Goal: Task Accomplishment & Management: Manage account settings

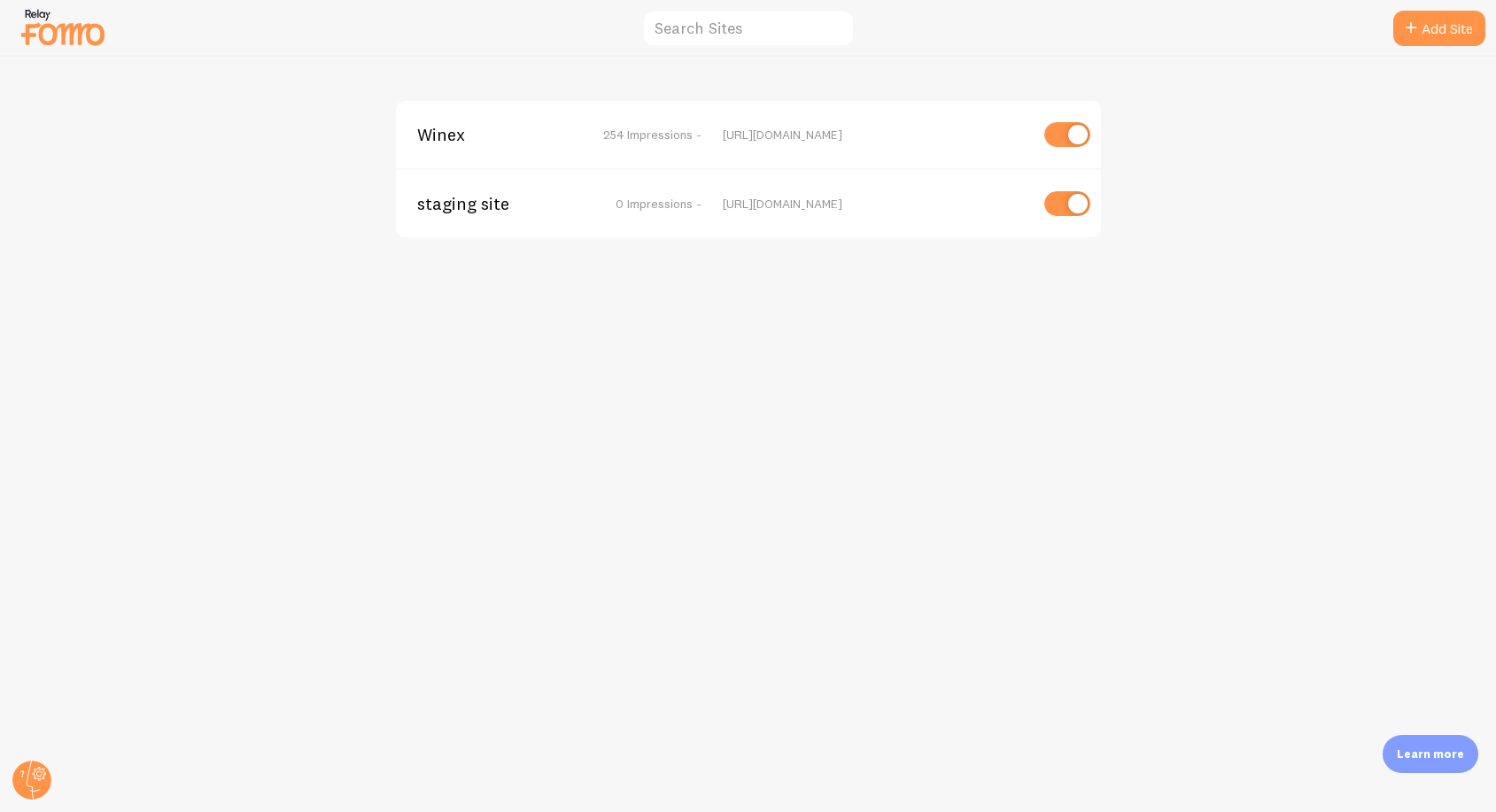
click at [432, 129] on span "Winex" at bounding box center [488, 135] width 143 height 16
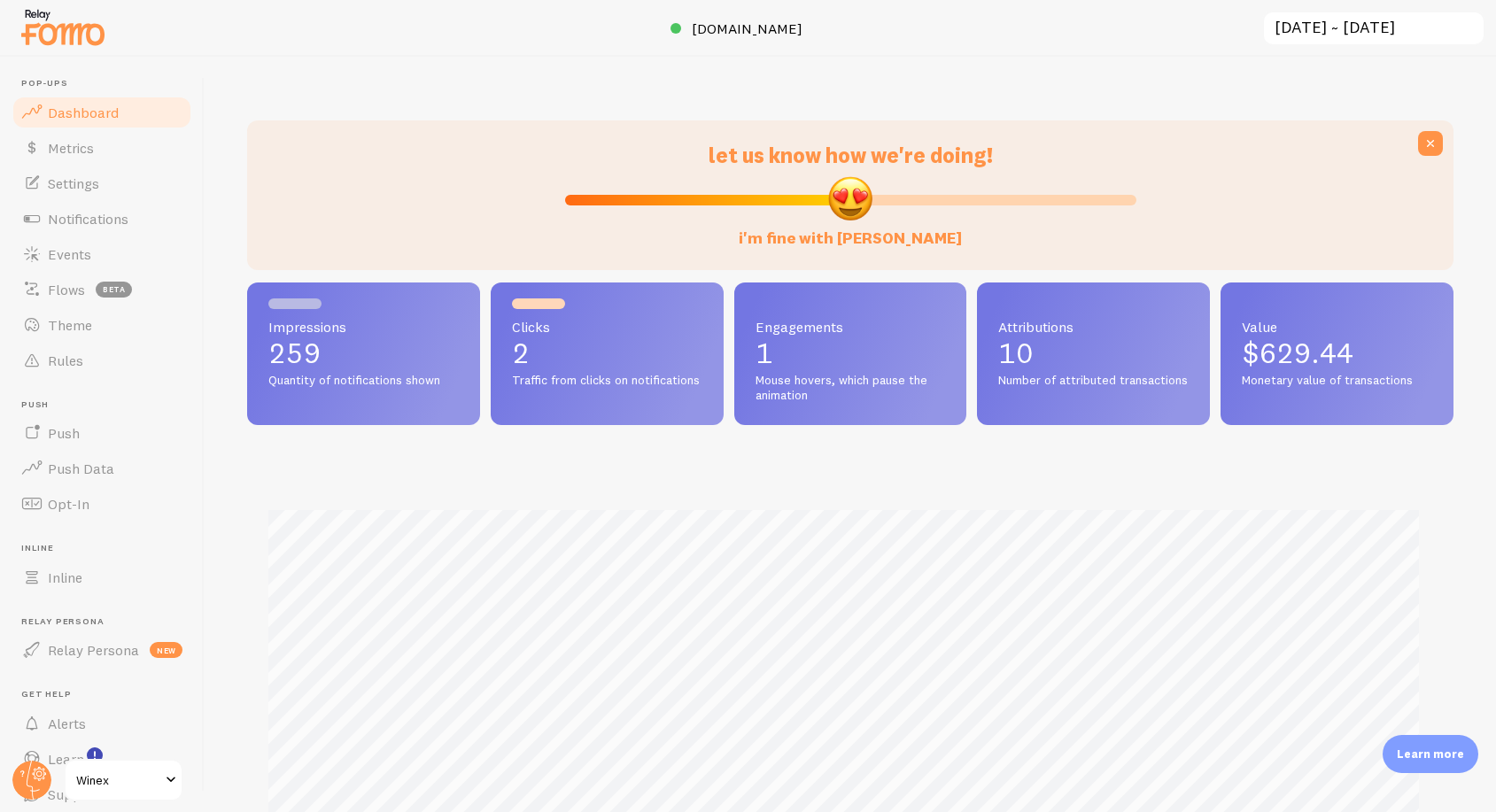
scroll to position [465, 1193]
click at [69, 254] on span "Events" at bounding box center [69, 254] width 43 height 18
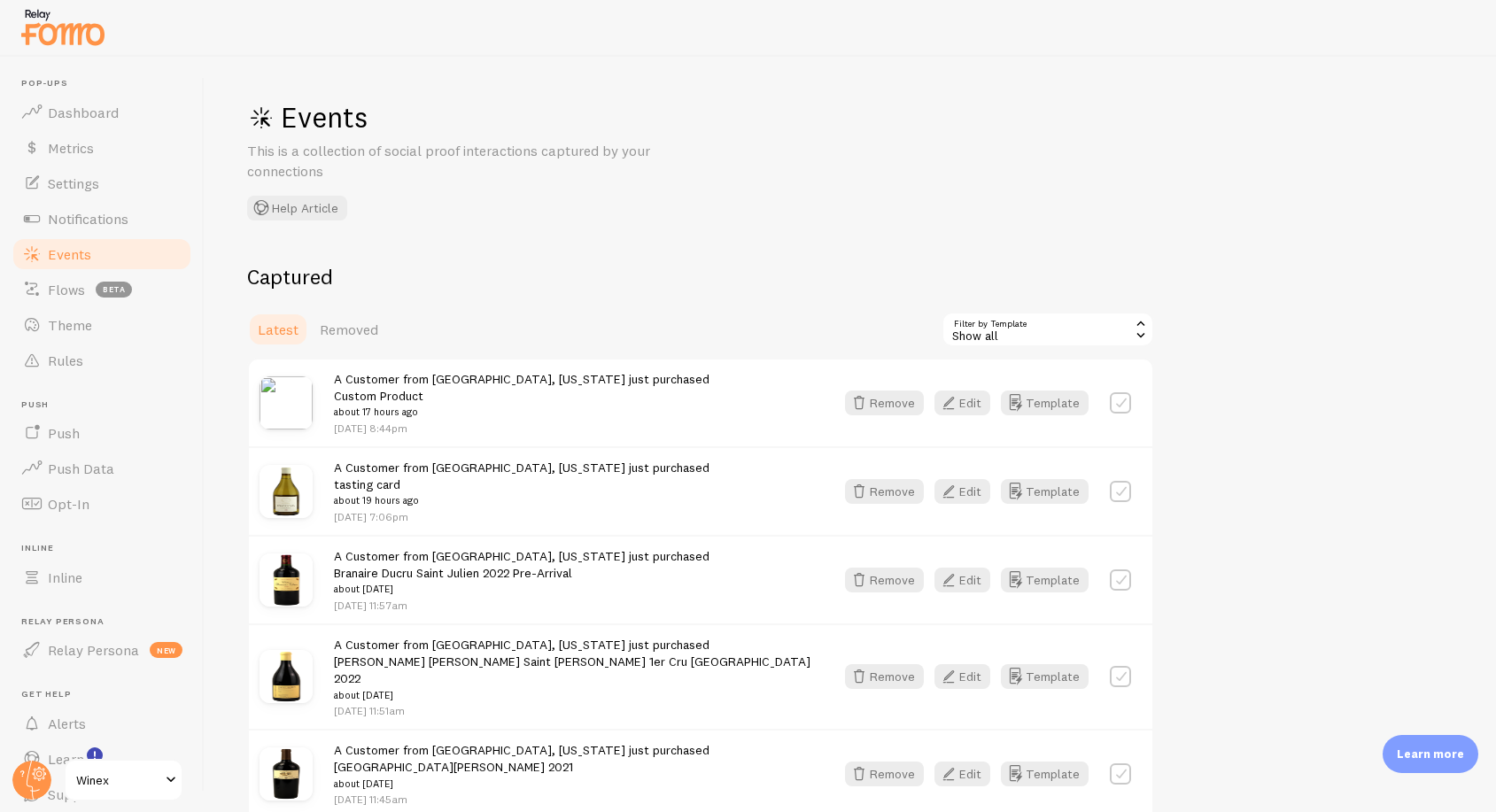
click at [642, 419] on div "A Customer from [GEOGRAPHIC_DATA], [US_STATE] just purchased Custom Product abo…" at bounding box center [573, 402] width 479 height 66
click at [969, 397] on button "Edit" at bounding box center [962, 403] width 56 height 25
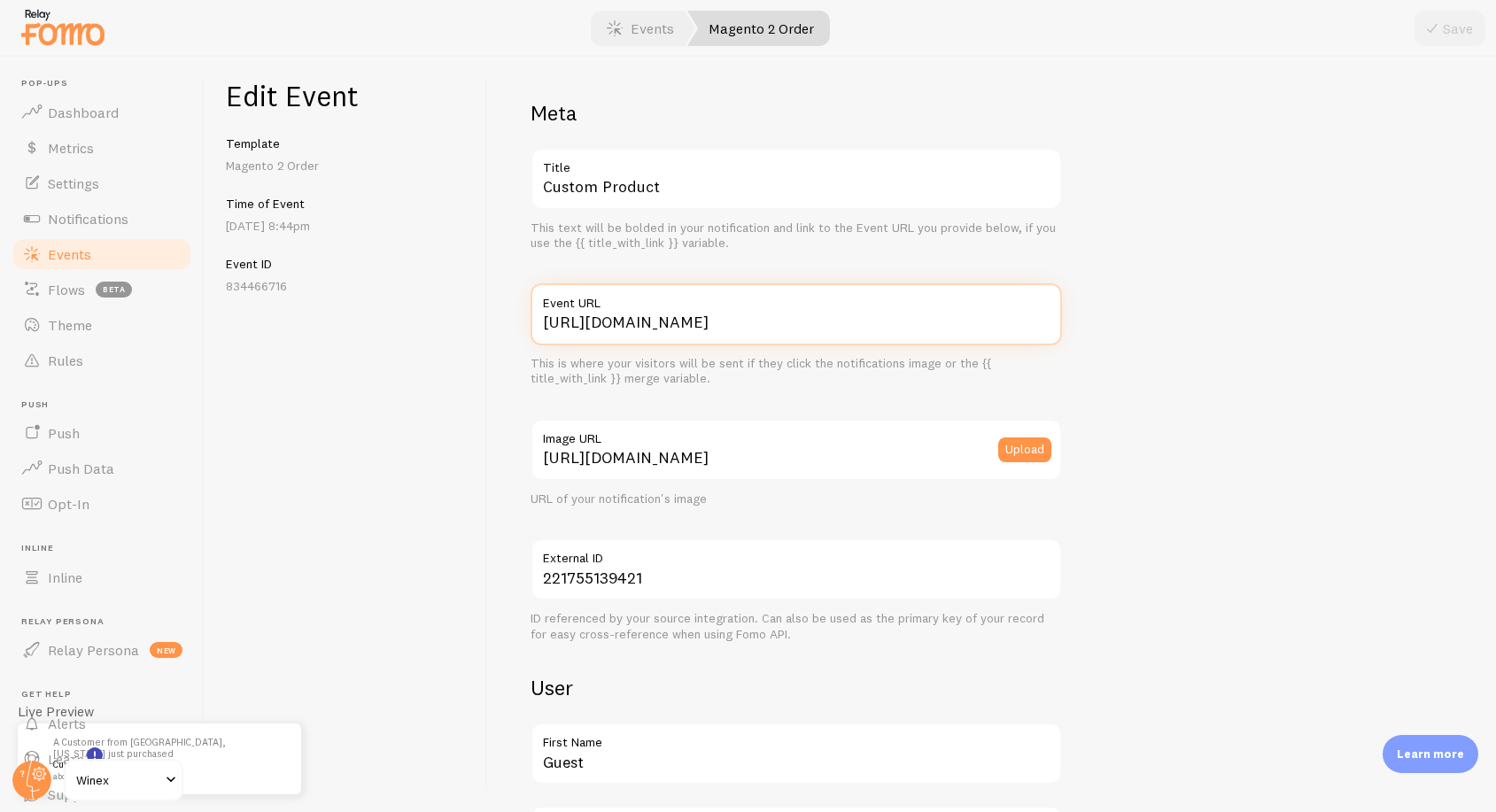
click at [751, 323] on input "[URL][DOMAIN_NAME]" at bounding box center [797, 314] width 532 height 62
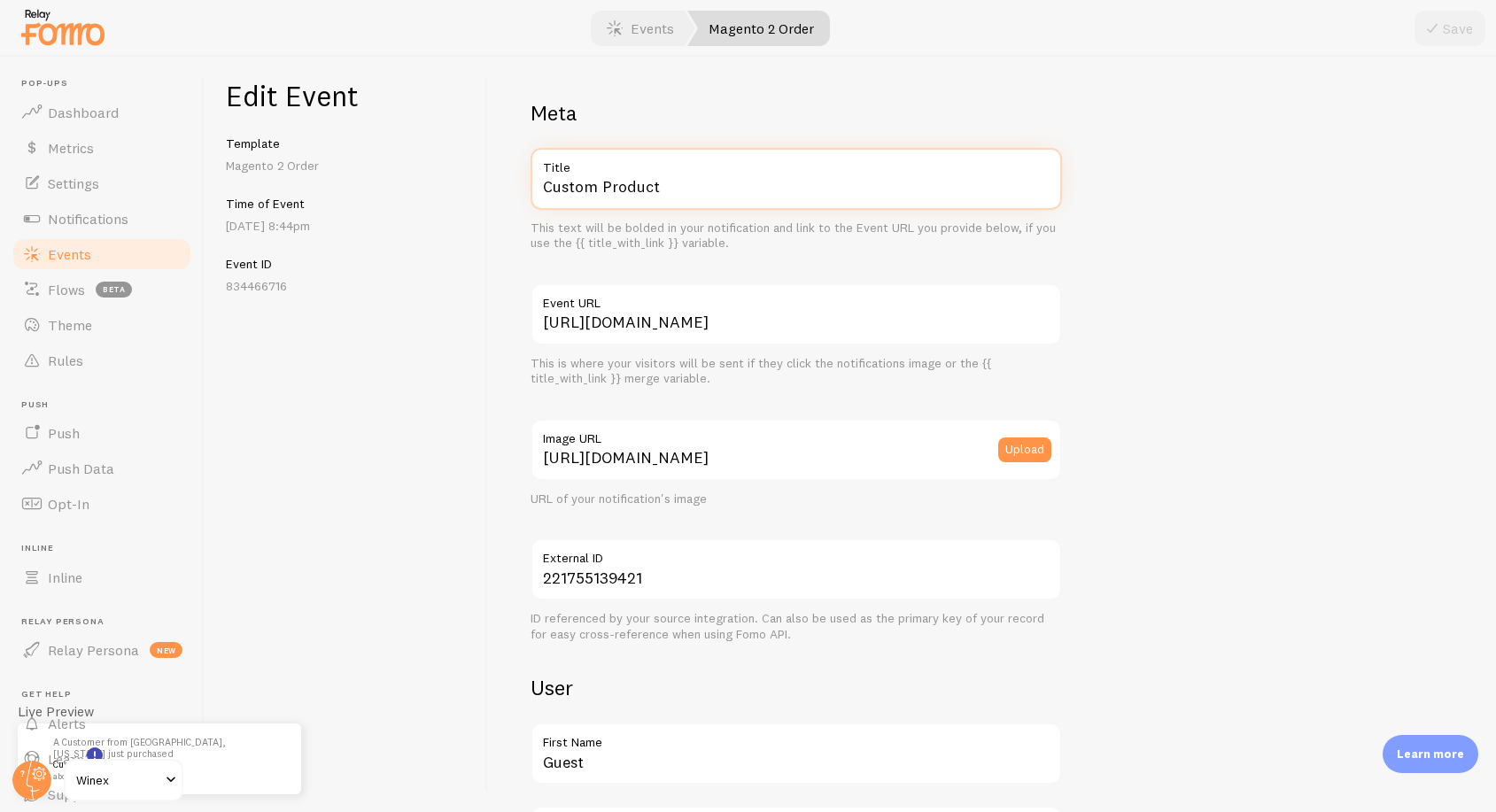
click at [830, 180] on input "Custom Product" at bounding box center [797, 179] width 532 height 62
click at [780, 308] on label "Event URL" at bounding box center [797, 299] width 532 height 31
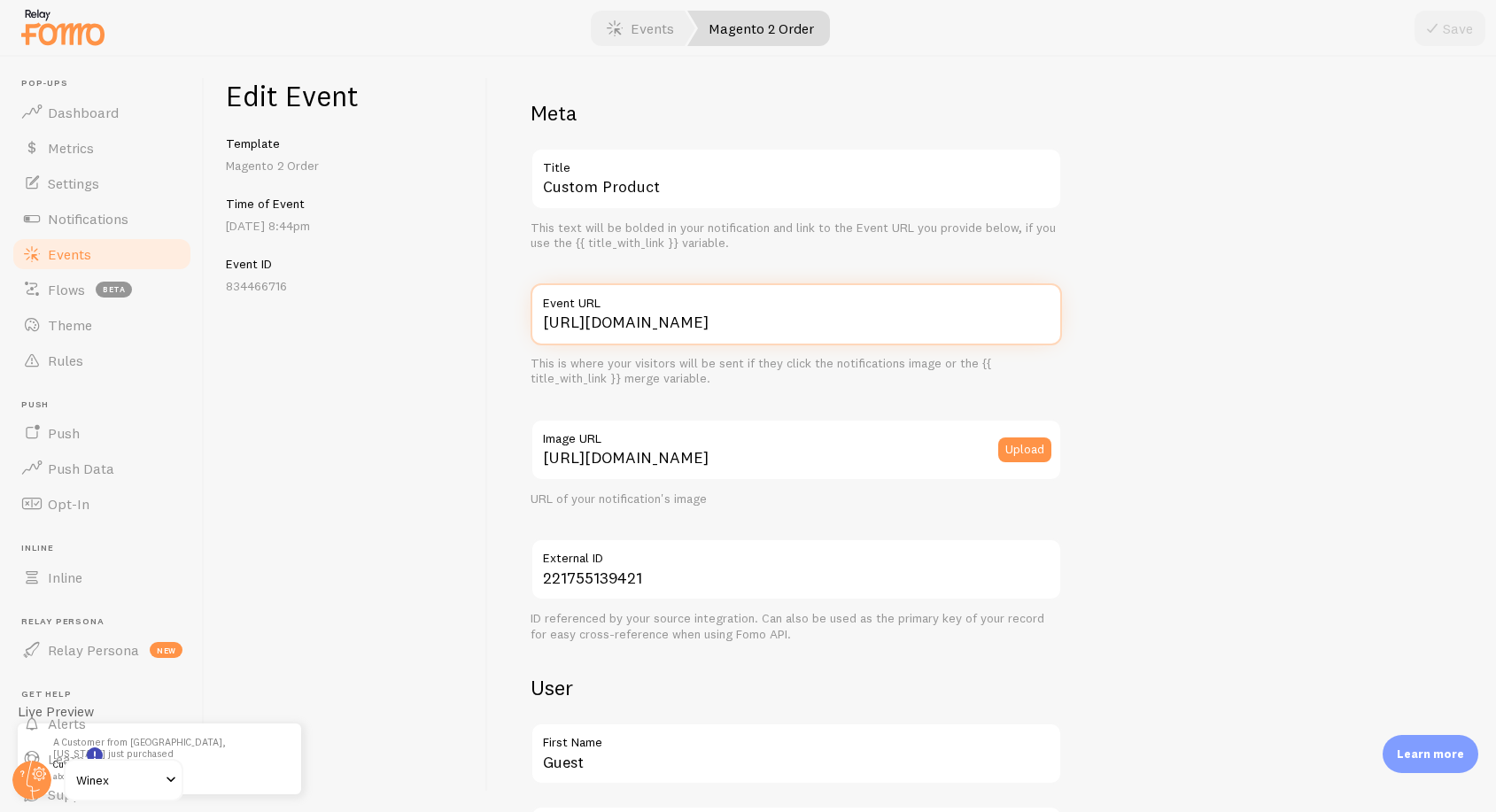
click at [780, 308] on input "[URL][DOMAIN_NAME]" at bounding box center [797, 314] width 532 height 62
click at [780, 308] on label "Event URL" at bounding box center [797, 299] width 532 height 31
click at [780, 308] on input "[URL][DOMAIN_NAME]" at bounding box center [797, 314] width 532 height 62
click at [780, 308] on label "Event URL" at bounding box center [797, 299] width 532 height 31
click at [780, 308] on input "[URL][DOMAIN_NAME]" at bounding box center [797, 314] width 532 height 62
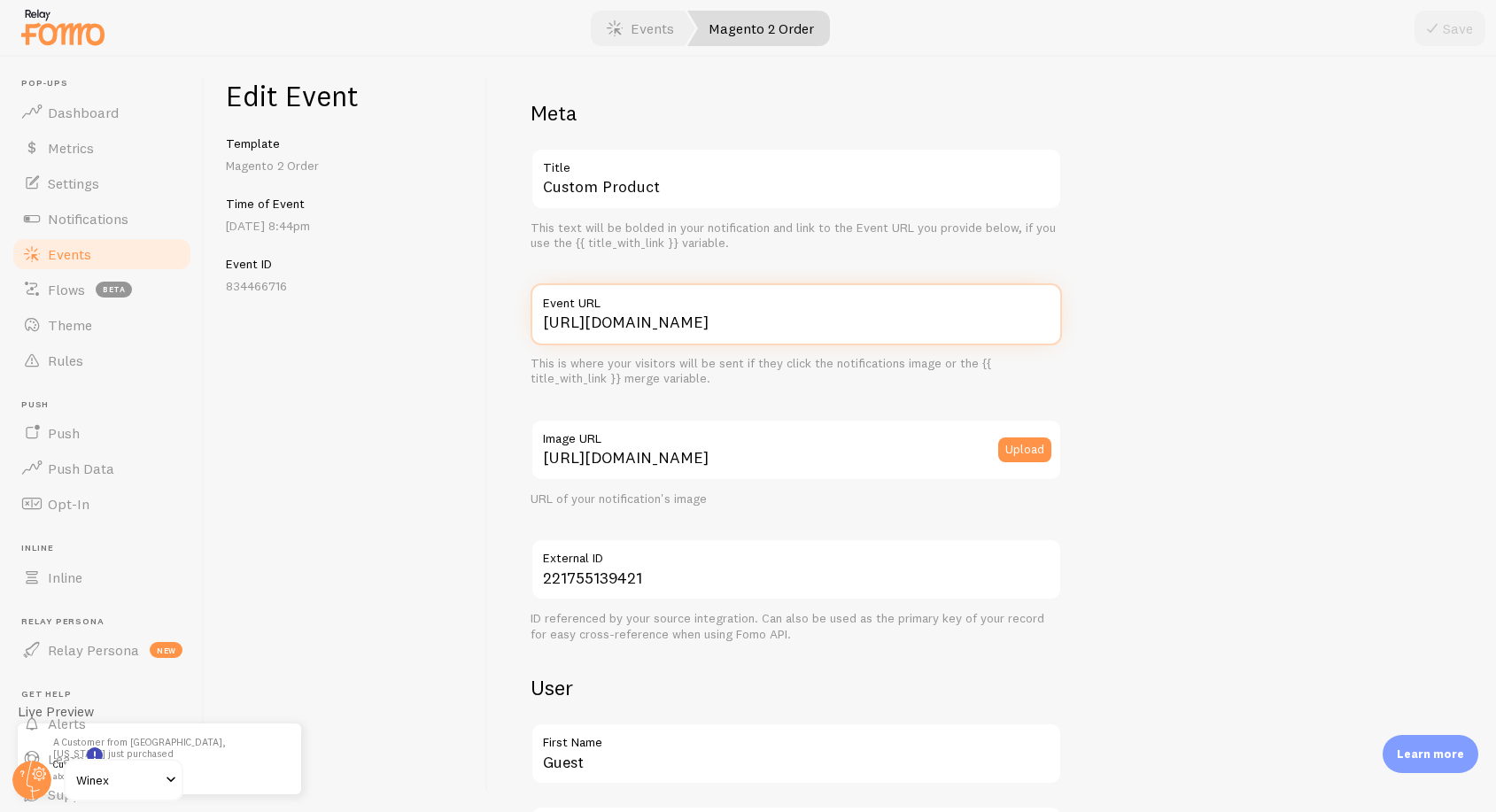
click at [788, 313] on input "[URL][DOMAIN_NAME]" at bounding box center [797, 314] width 532 height 62
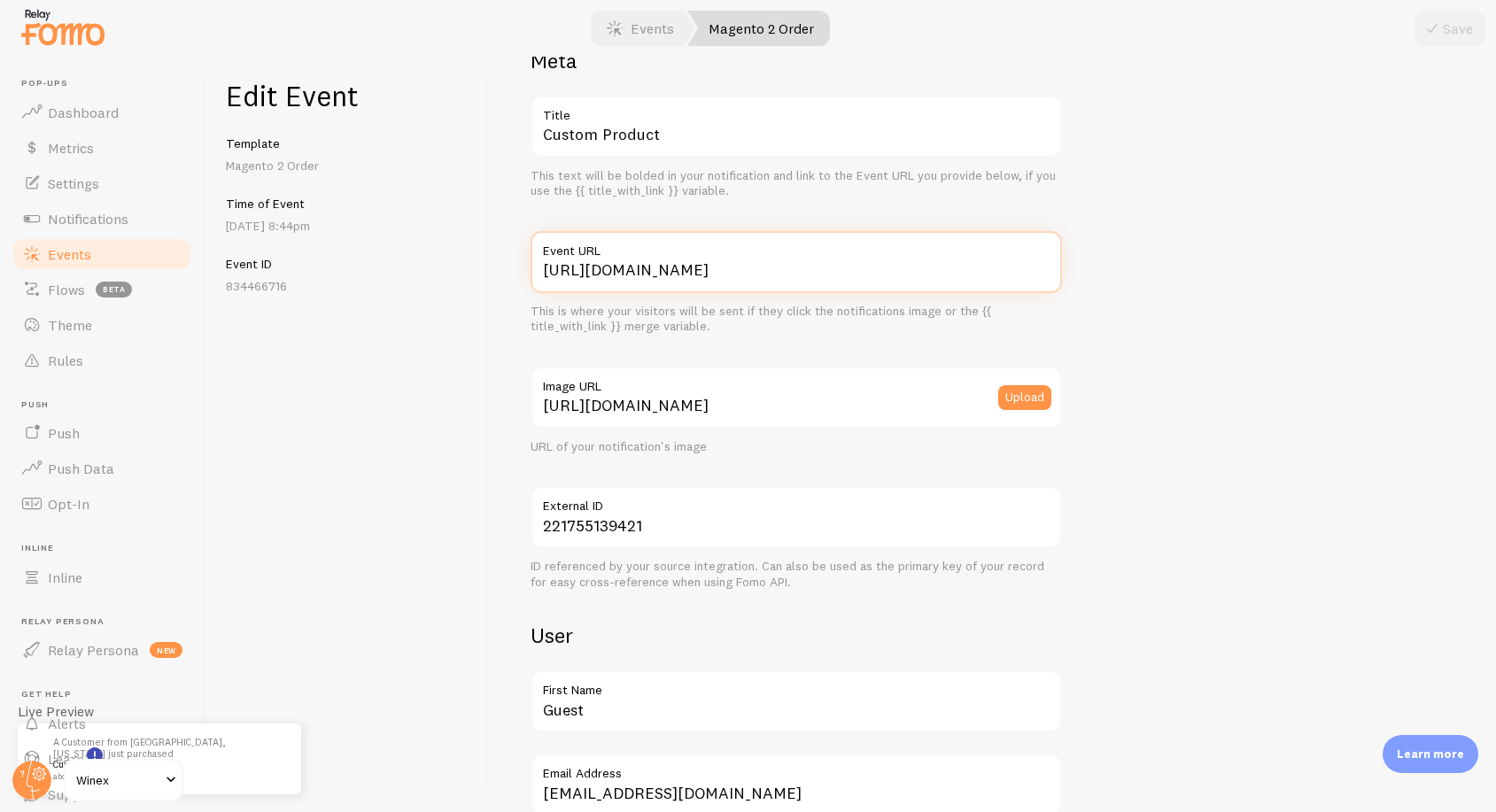
scroll to position [412, 0]
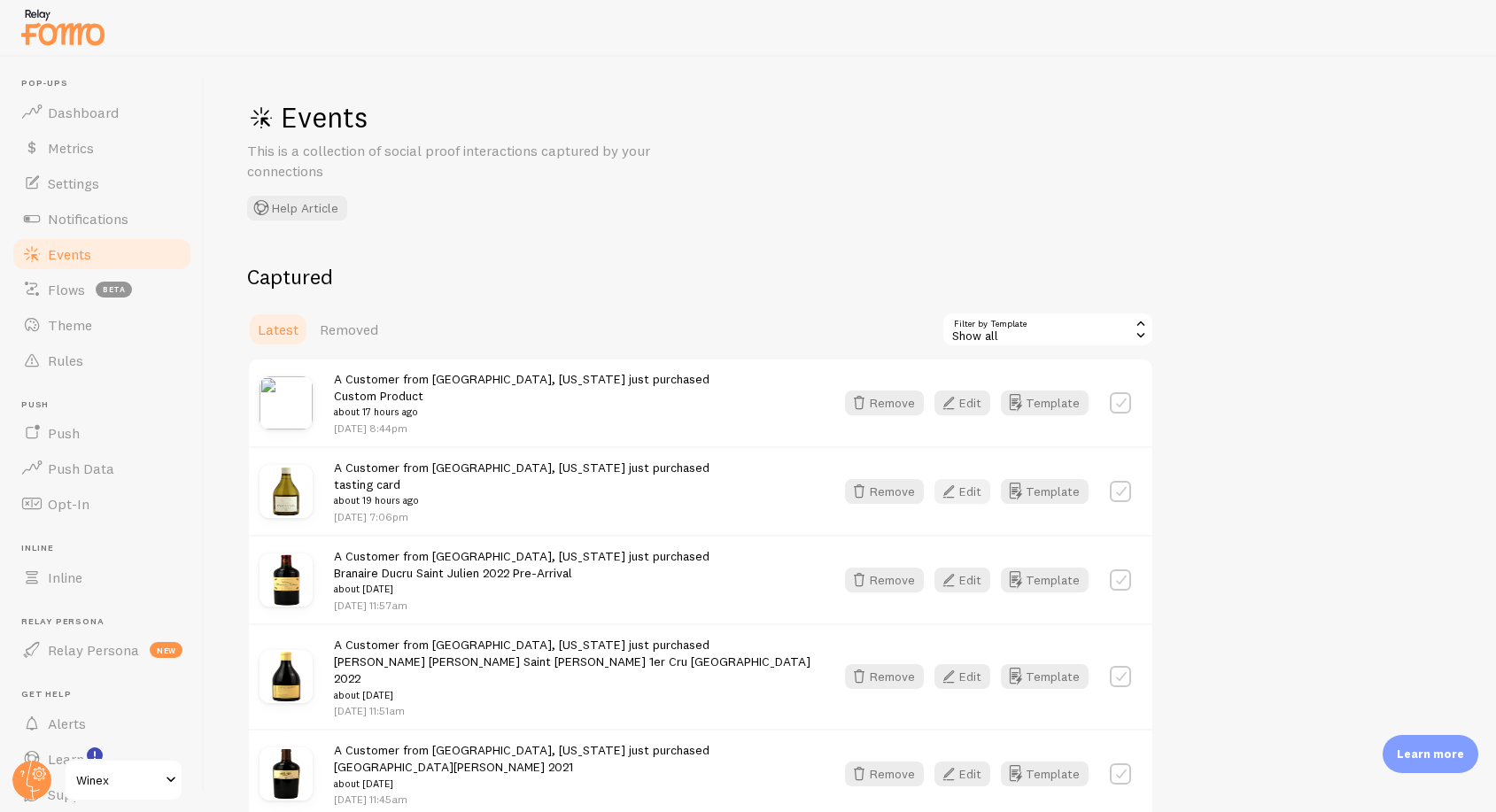
click at [958, 485] on icon "button" at bounding box center [949, 491] width 22 height 22
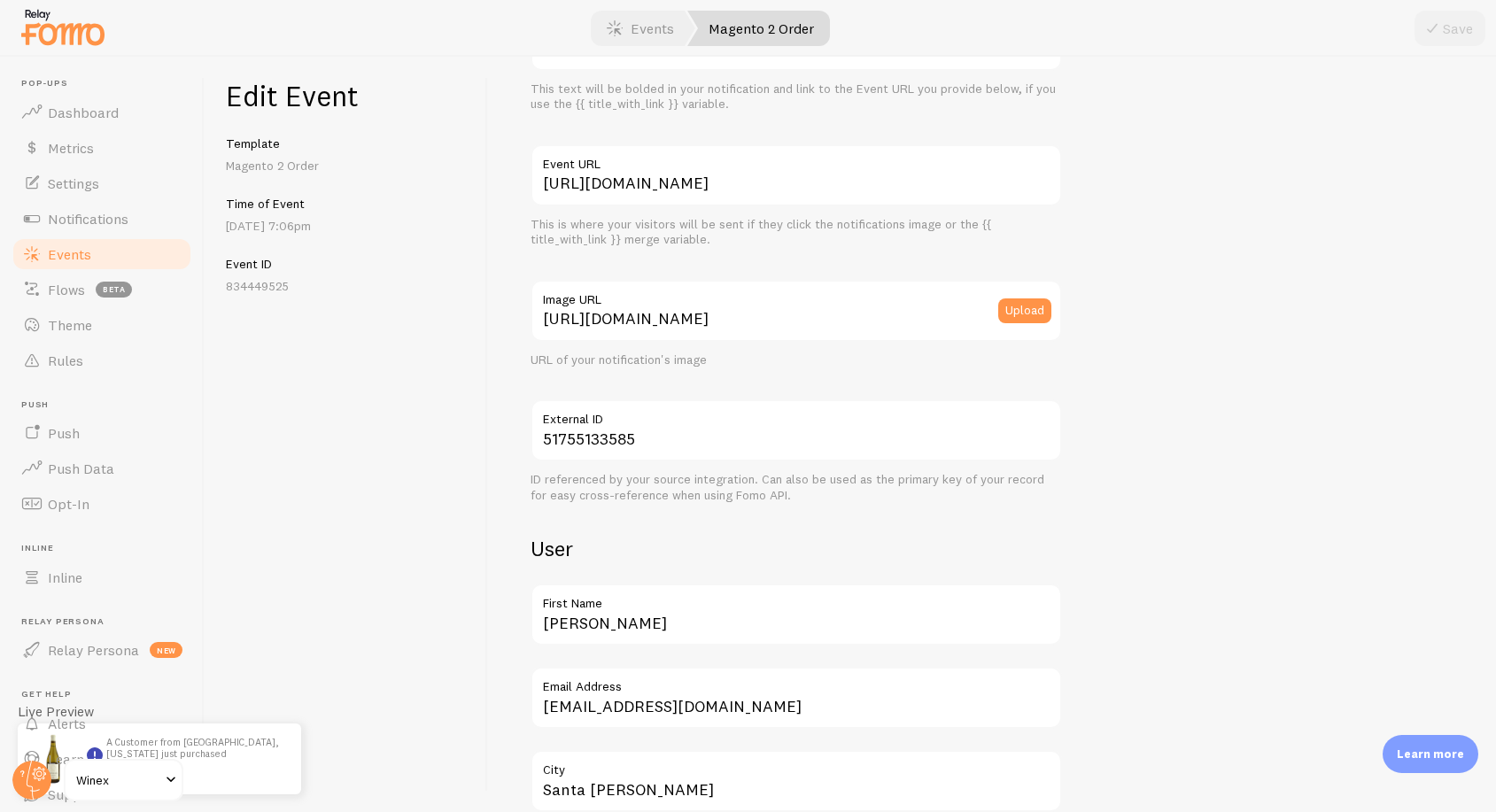
scroll to position [31, 0]
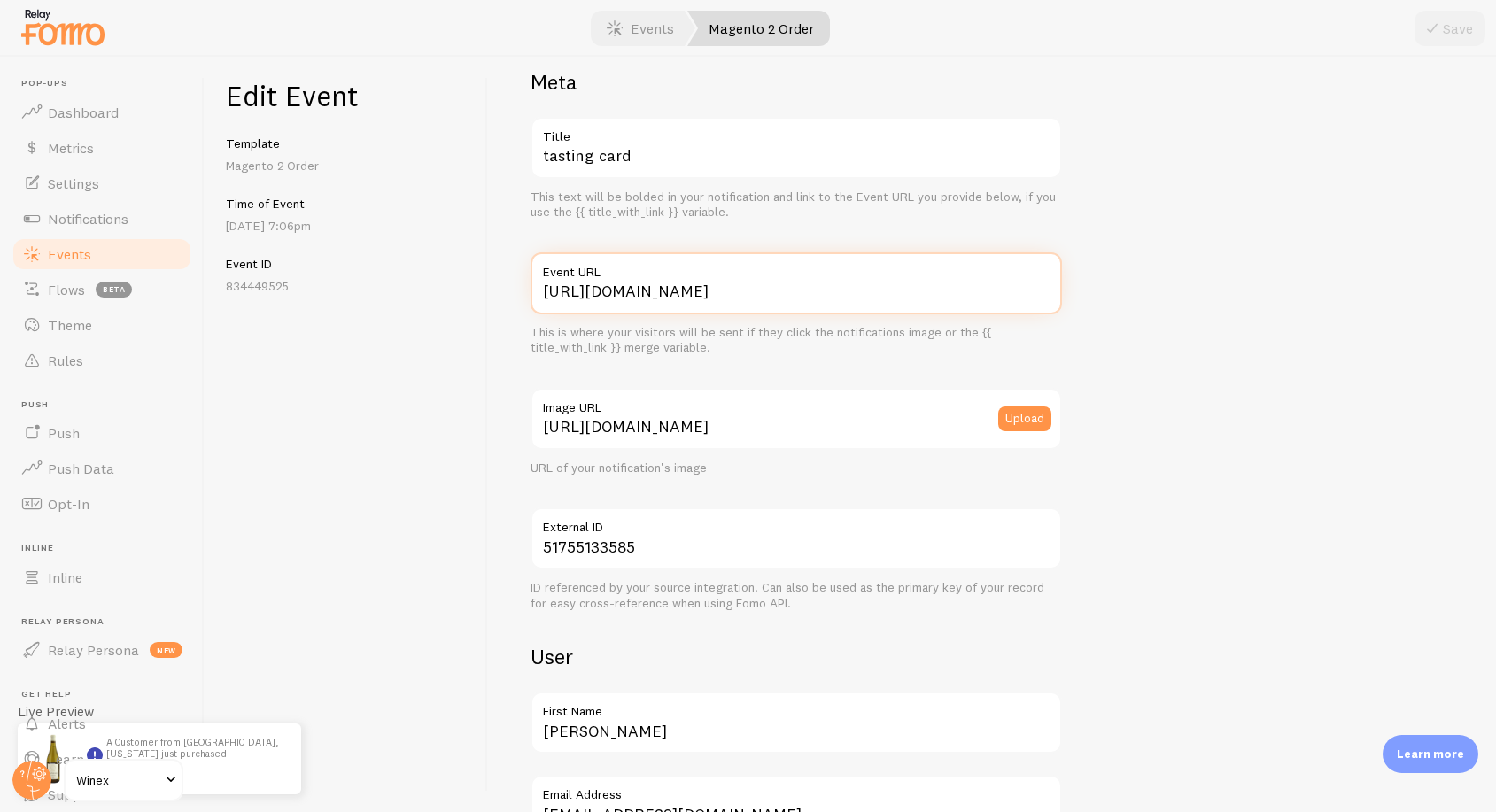
click at [785, 291] on input "[URL][DOMAIN_NAME]" at bounding box center [797, 283] width 532 height 62
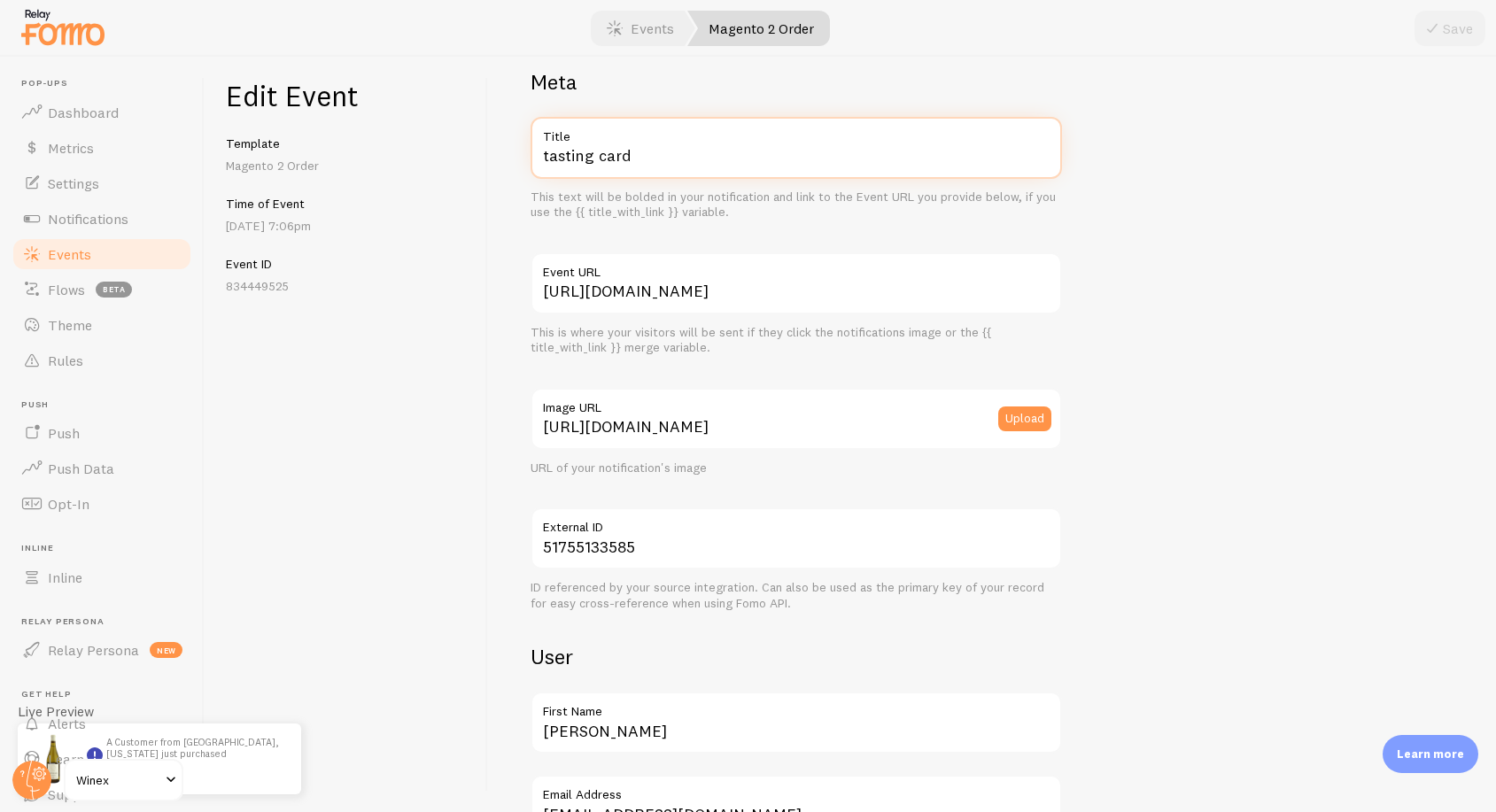
click at [730, 150] on input "tasting card" at bounding box center [797, 147] width 532 height 62
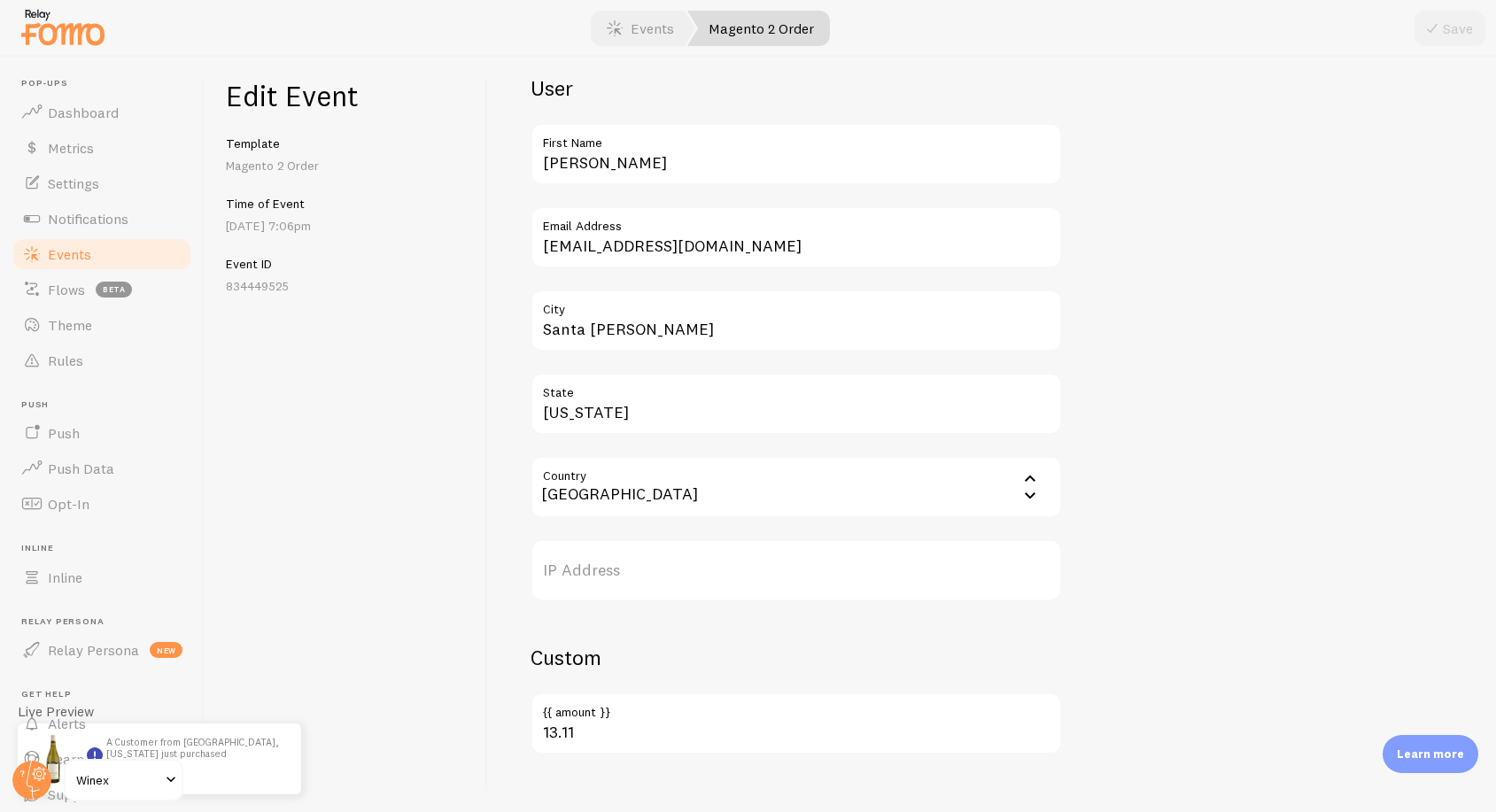
scroll to position [627, 0]
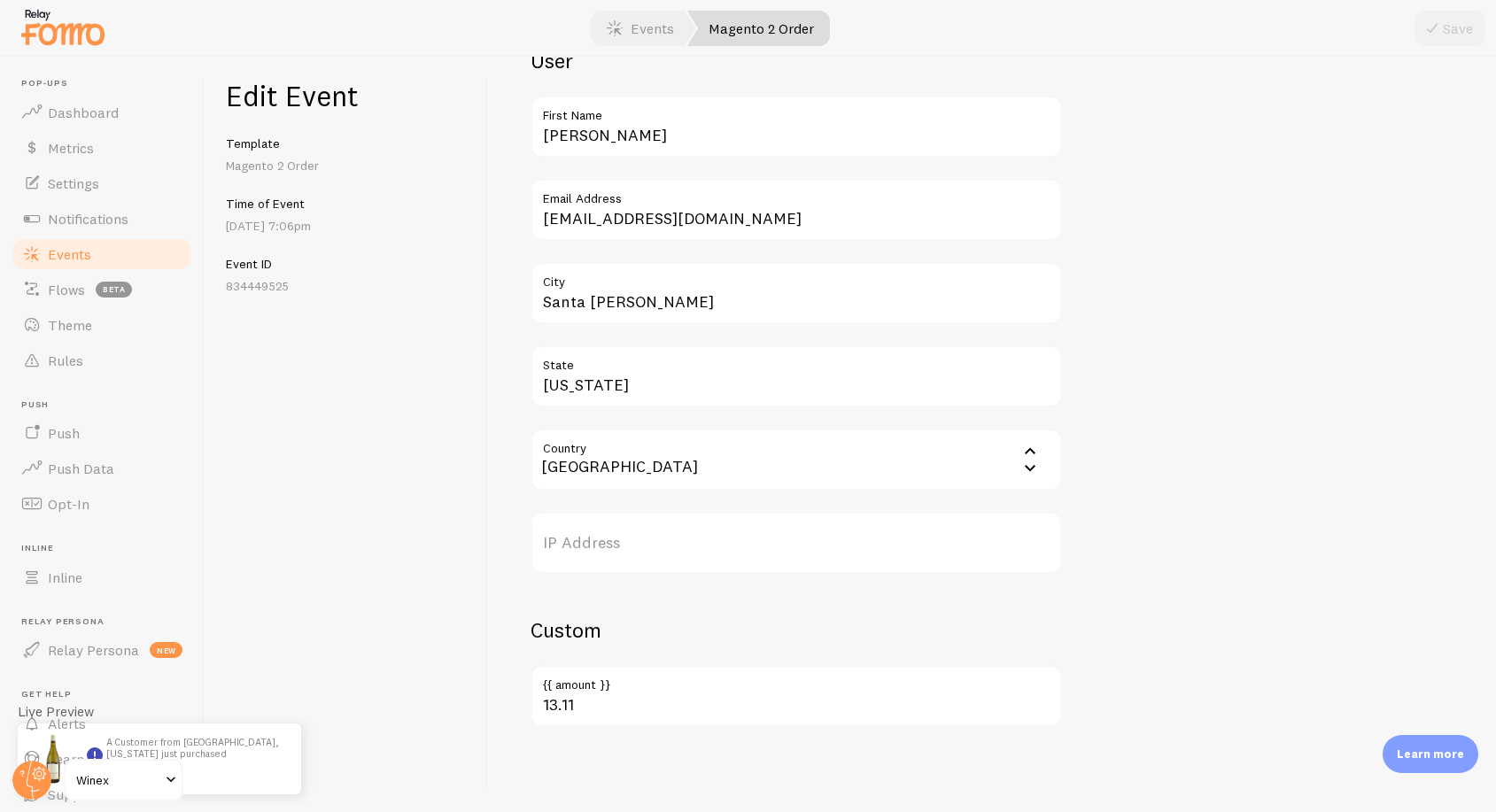
click at [75, 255] on span "Events" at bounding box center [69, 254] width 43 height 18
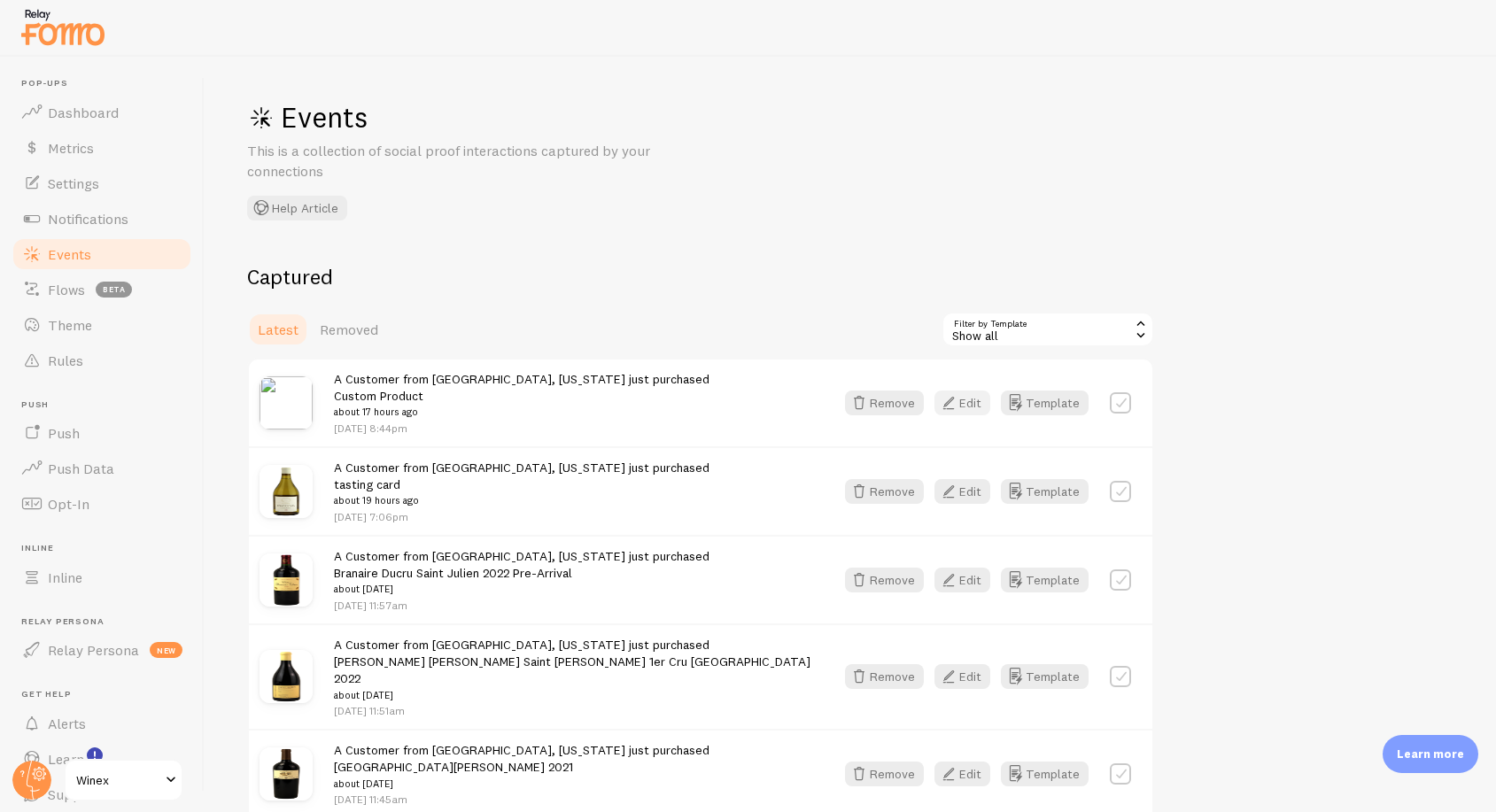
click at [962, 395] on button "Edit" at bounding box center [962, 403] width 56 height 25
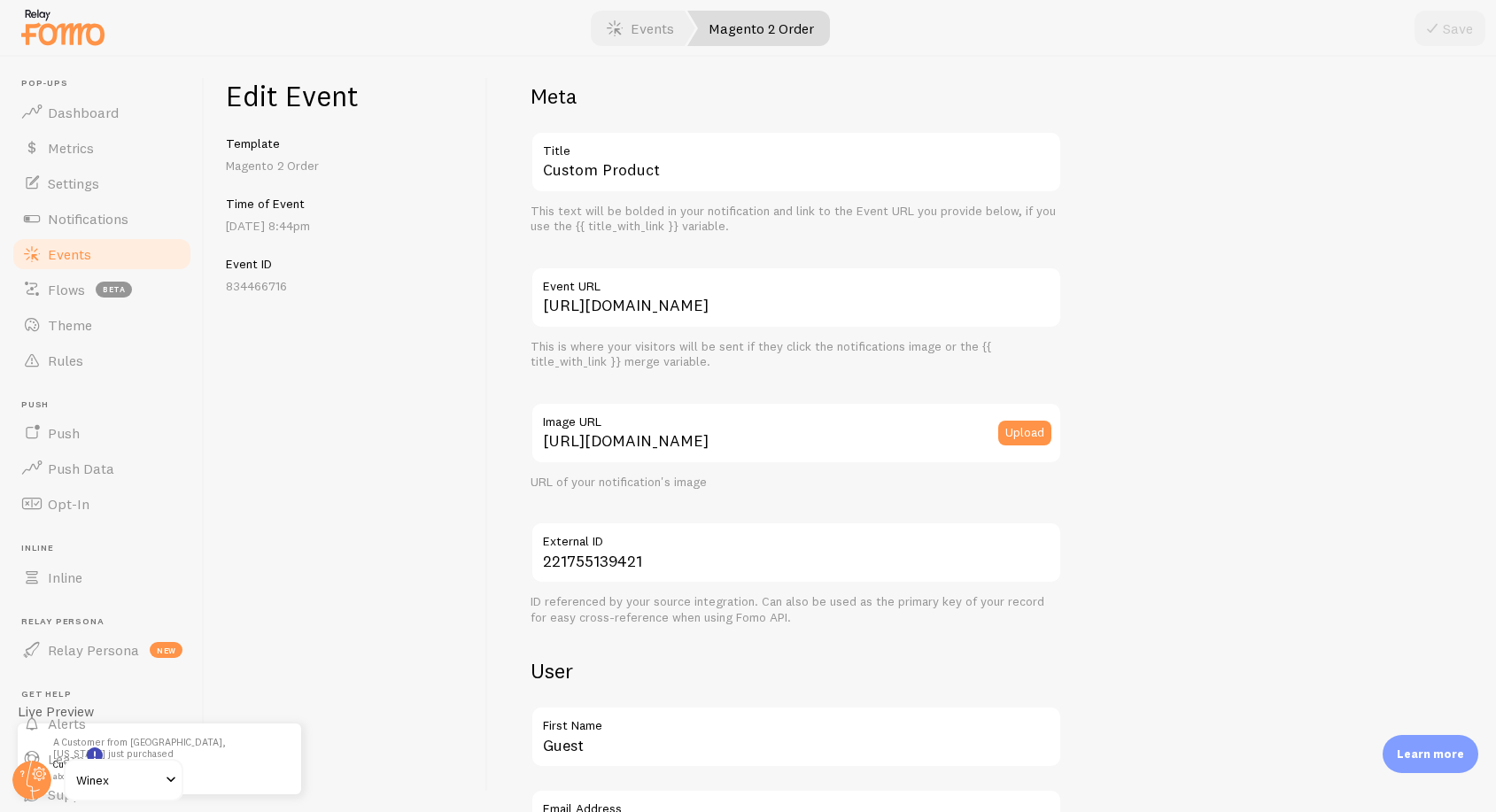
scroll to position [21, 0]
click at [88, 254] on span "Events" at bounding box center [69, 254] width 43 height 18
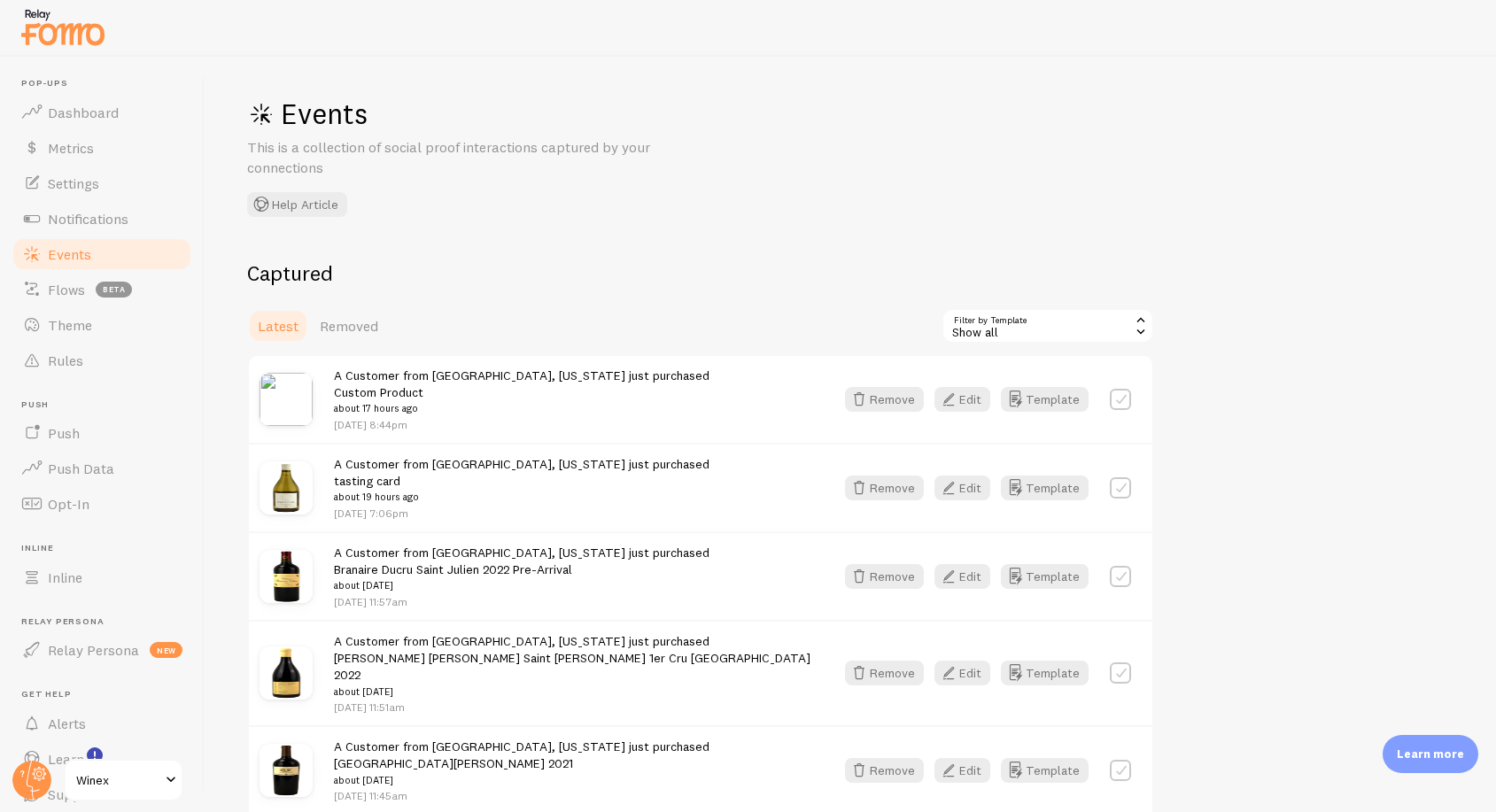
scroll to position [7, 0]
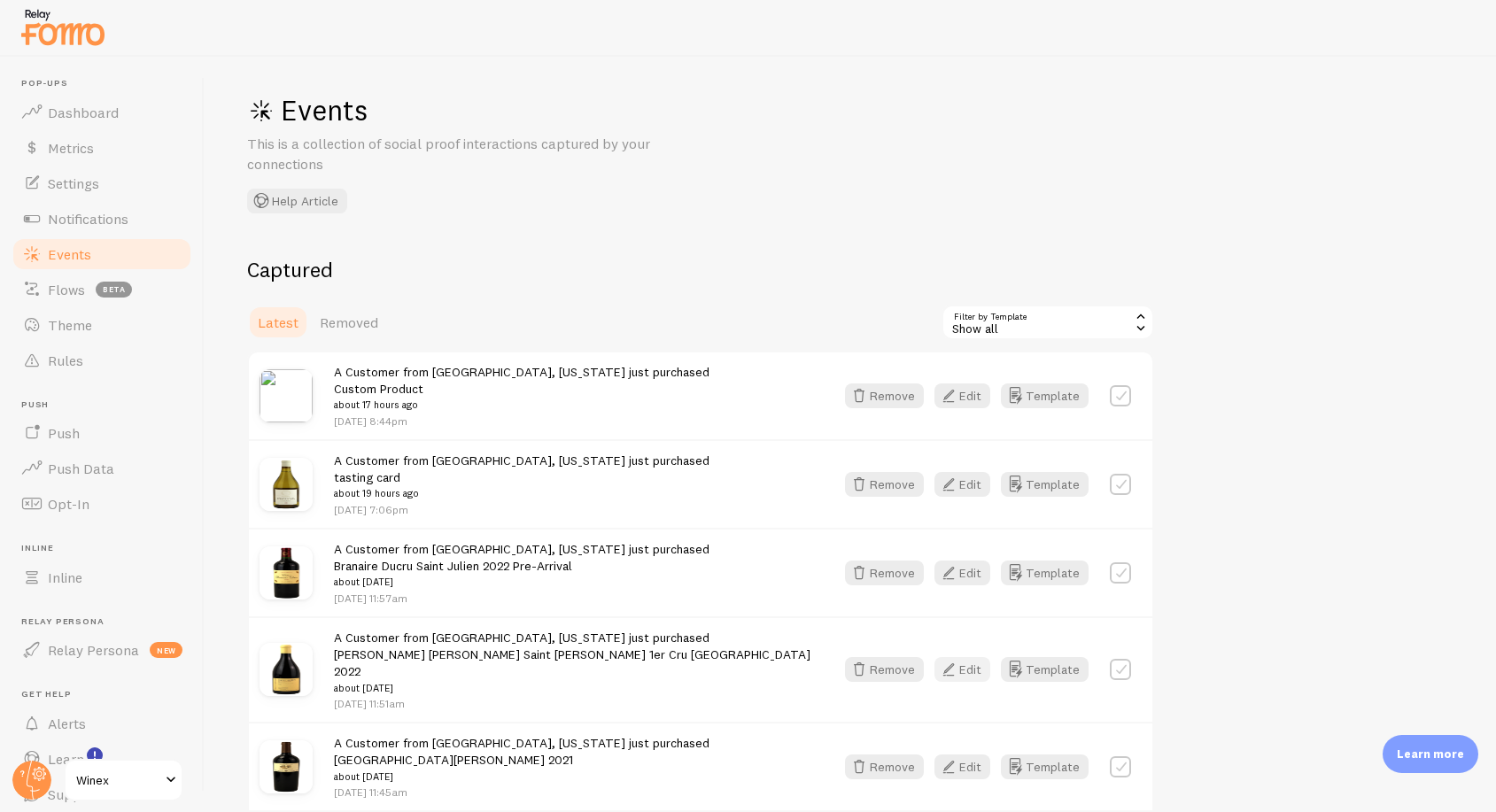
click at [954, 659] on icon "button" at bounding box center [949, 670] width 22 height 22
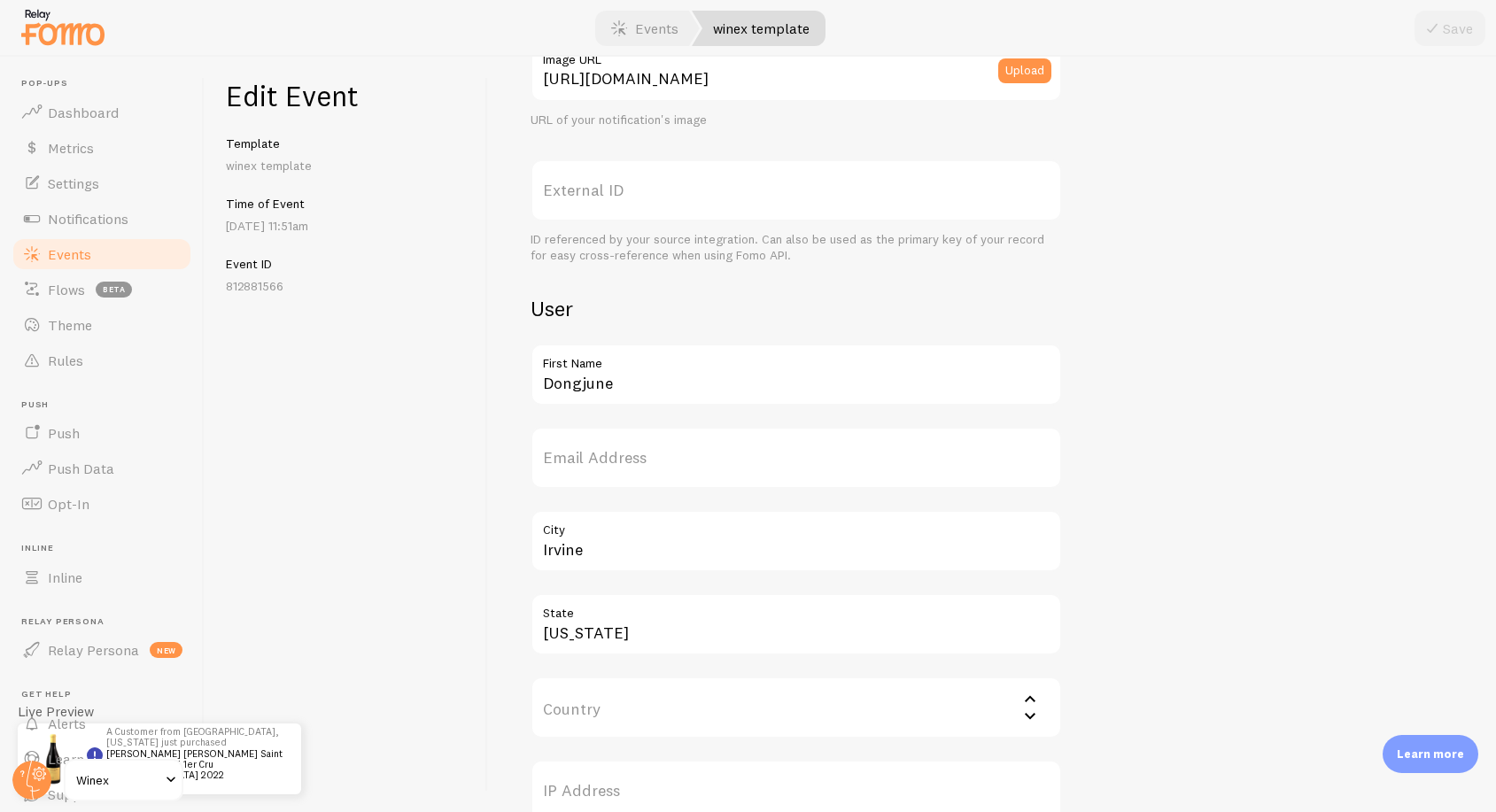
scroll to position [245, 0]
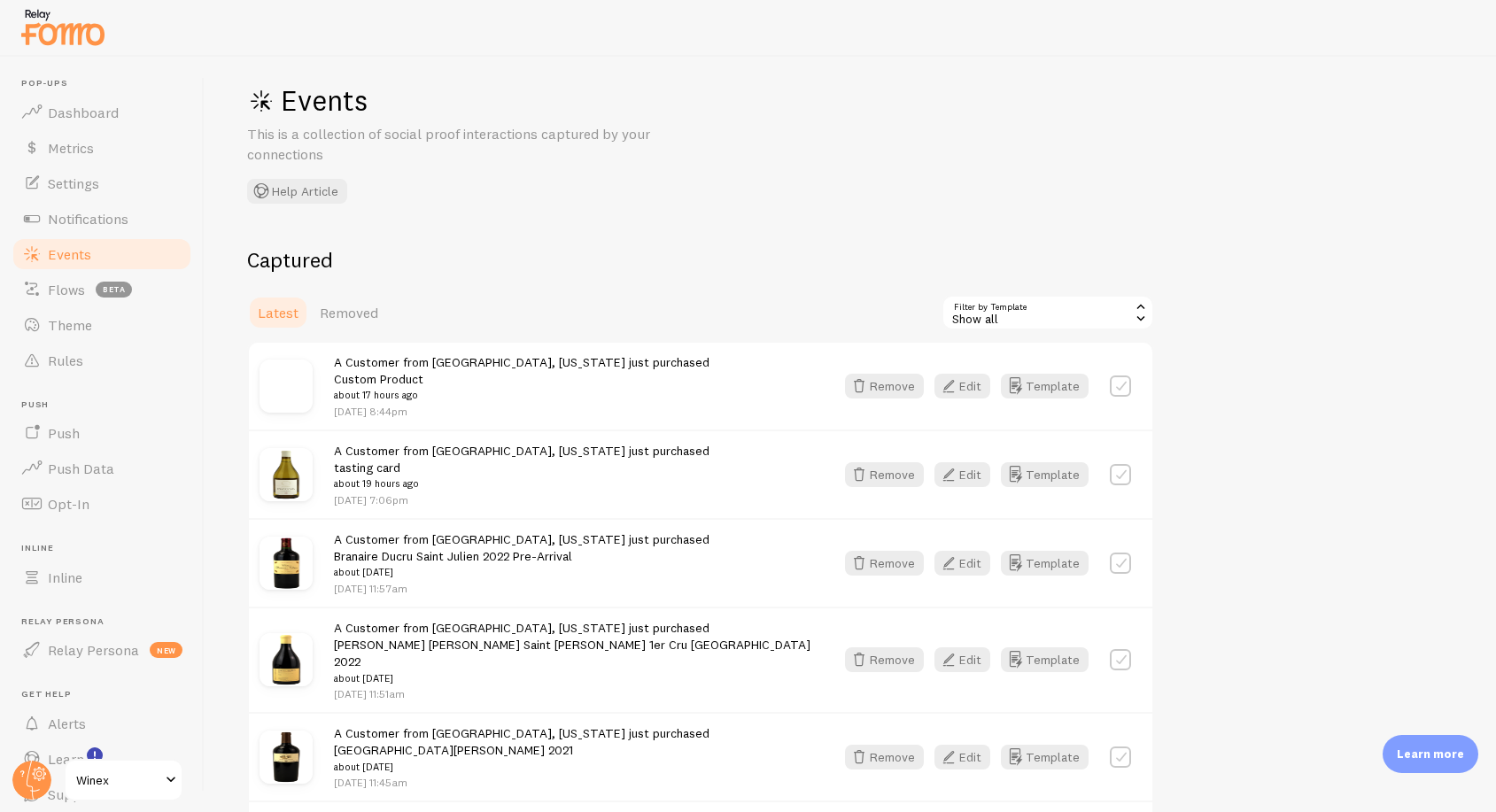
scroll to position [38, 0]
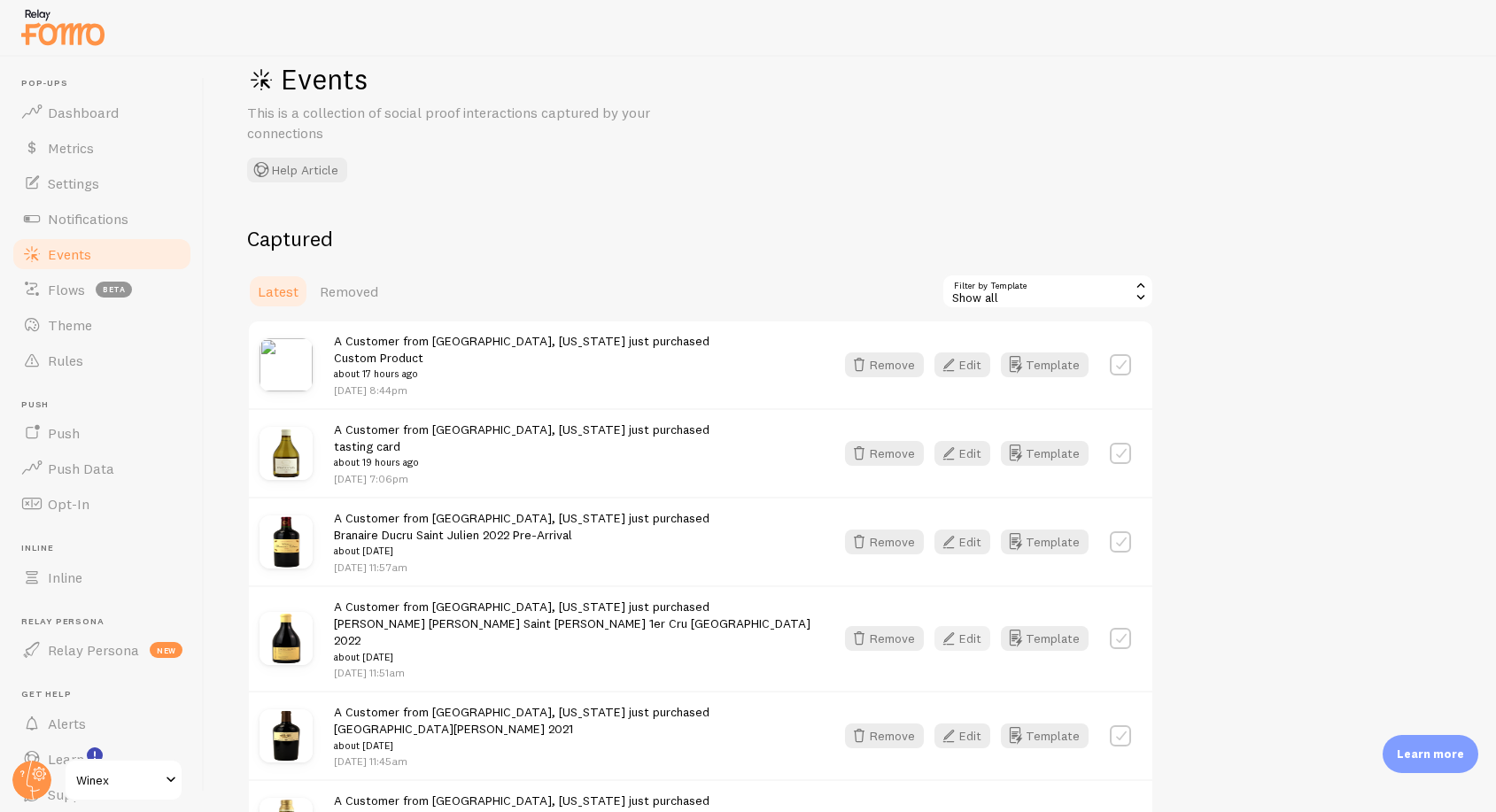
click at [958, 628] on icon "button" at bounding box center [949, 639] width 22 height 22
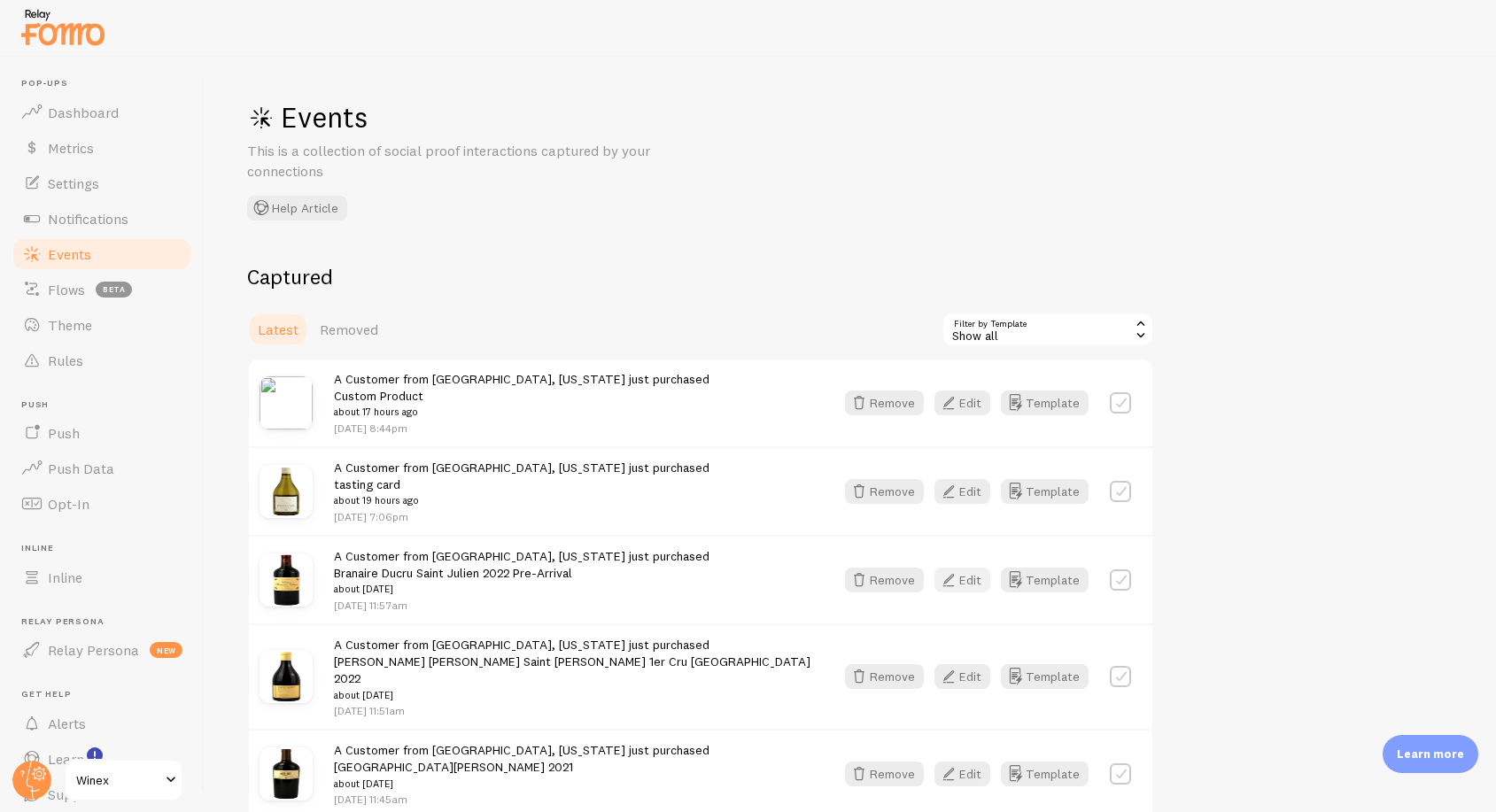
click at [972, 575] on button "Edit" at bounding box center [962, 580] width 56 height 25
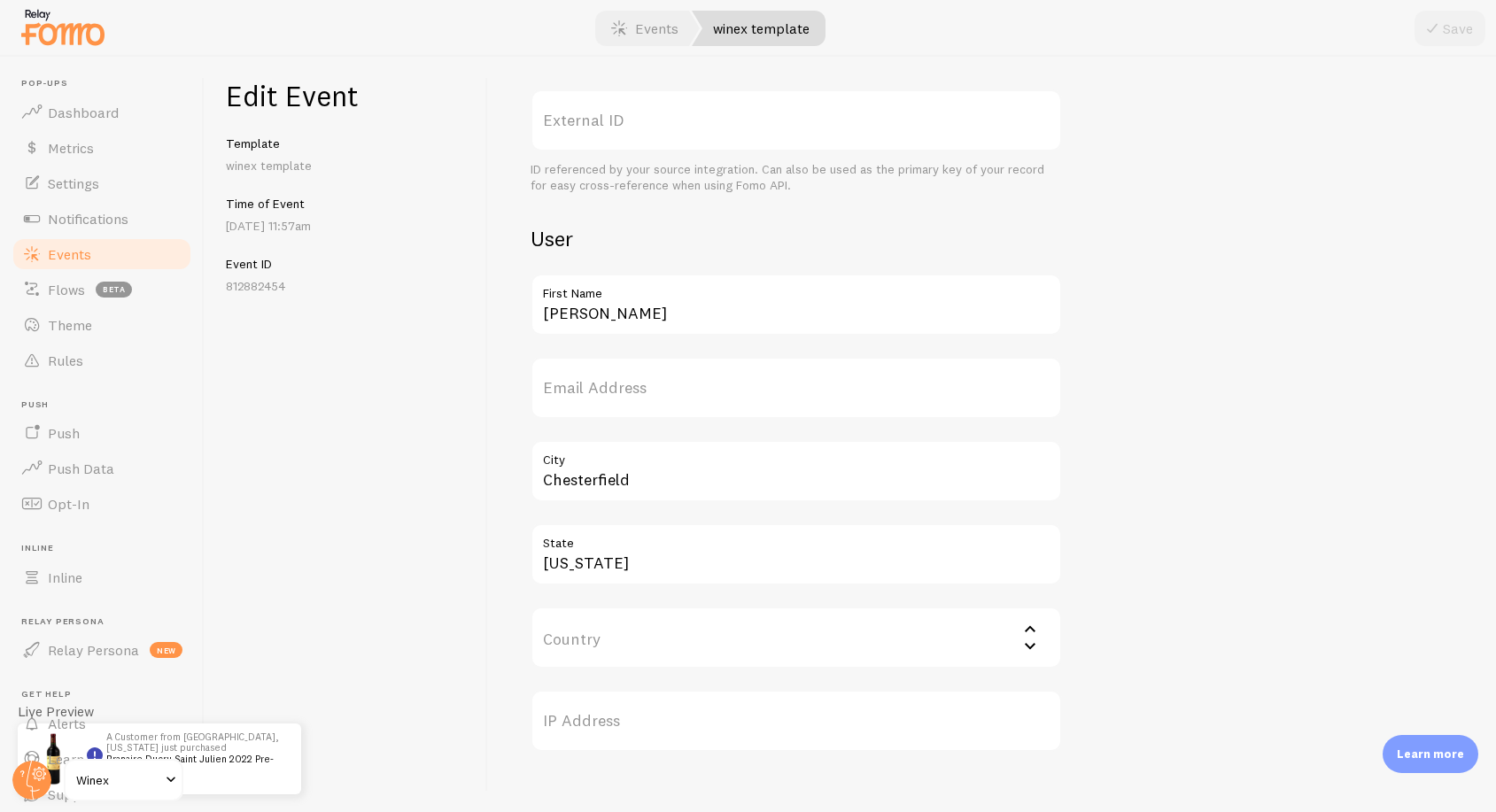
scroll to position [484, 0]
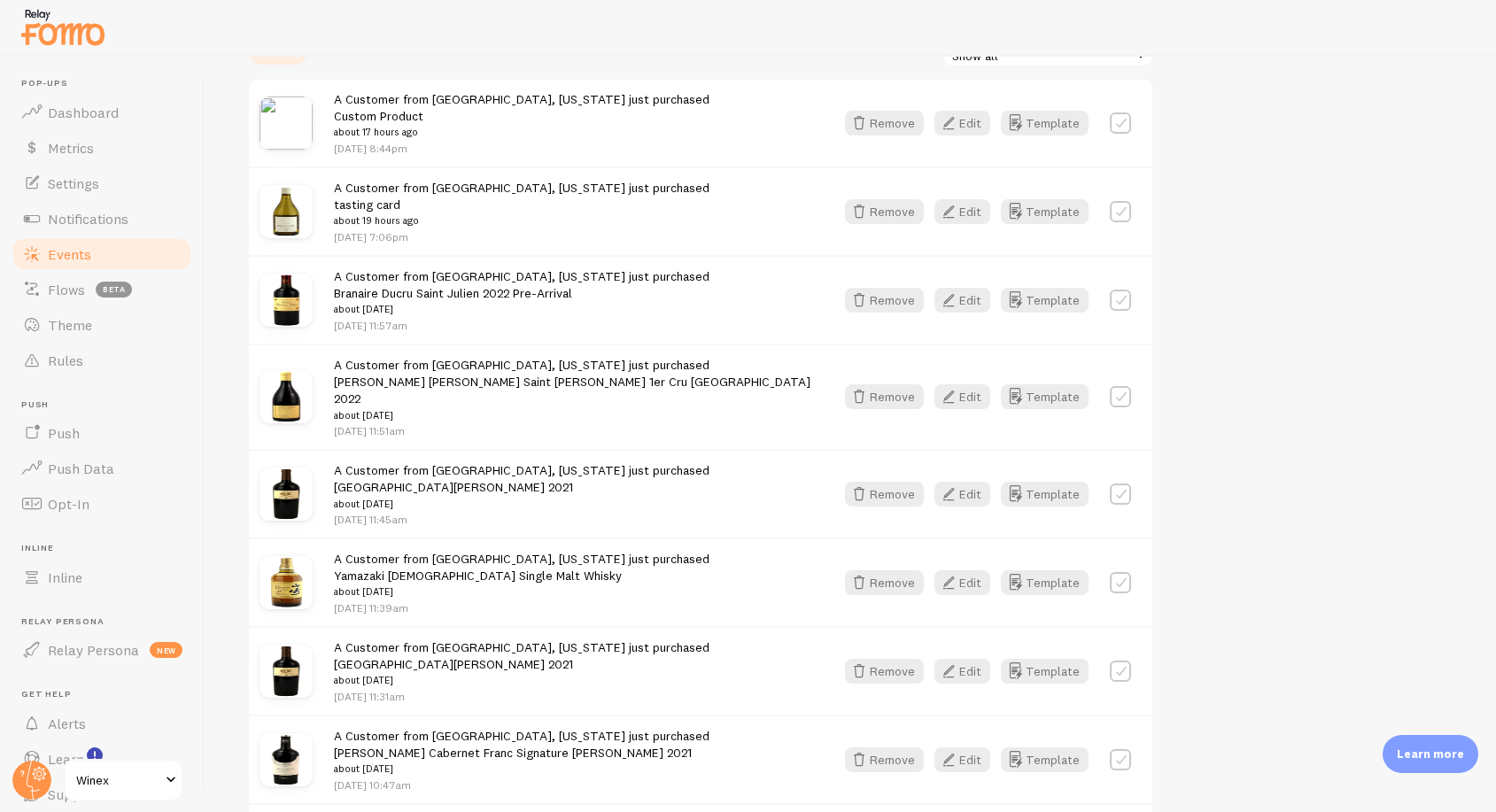
scroll to position [334, 0]
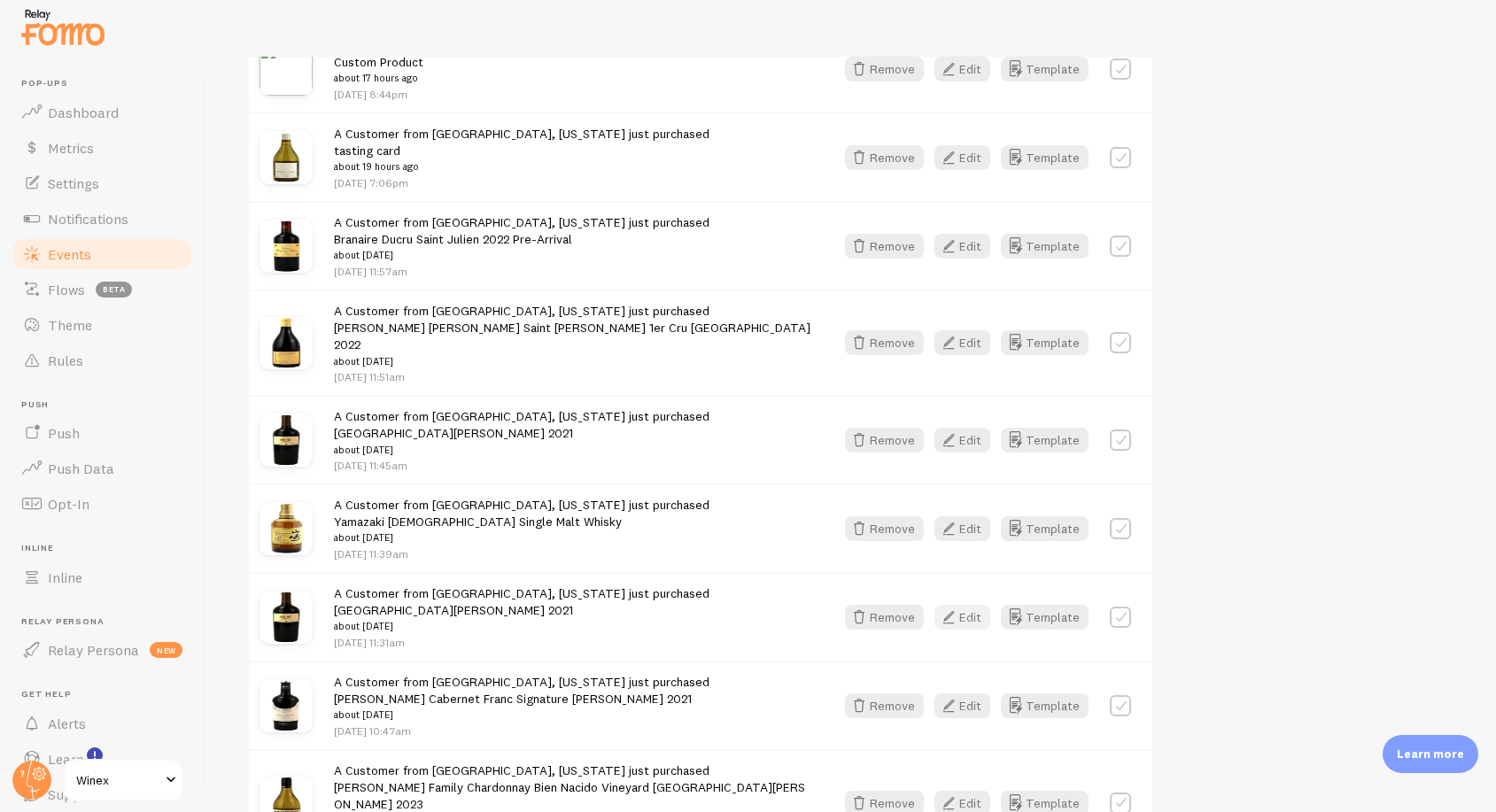
click at [960, 605] on button "Edit" at bounding box center [962, 617] width 56 height 25
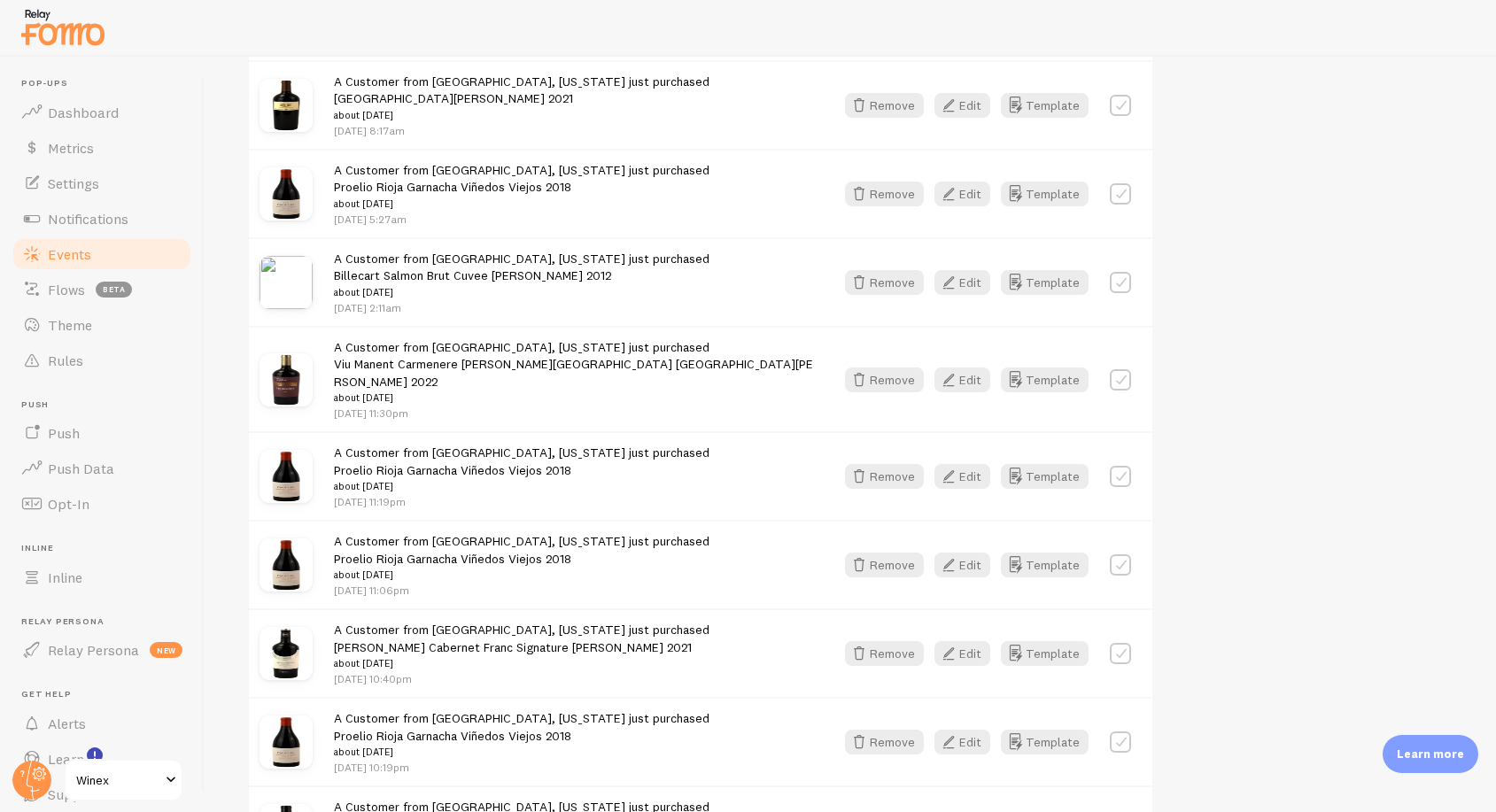
scroll to position [1448, 0]
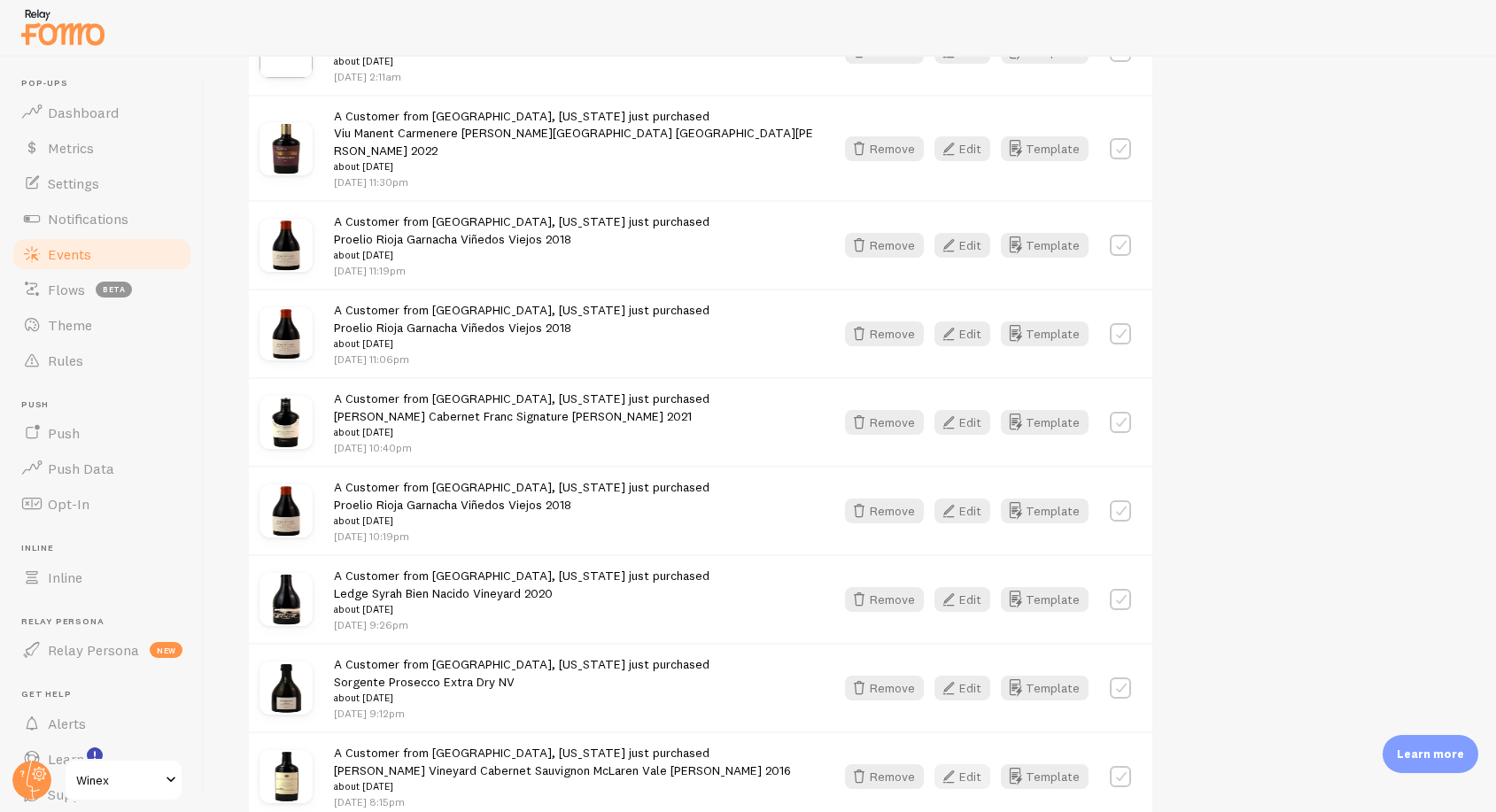
click at [987, 764] on button "Edit" at bounding box center [962, 777] width 56 height 25
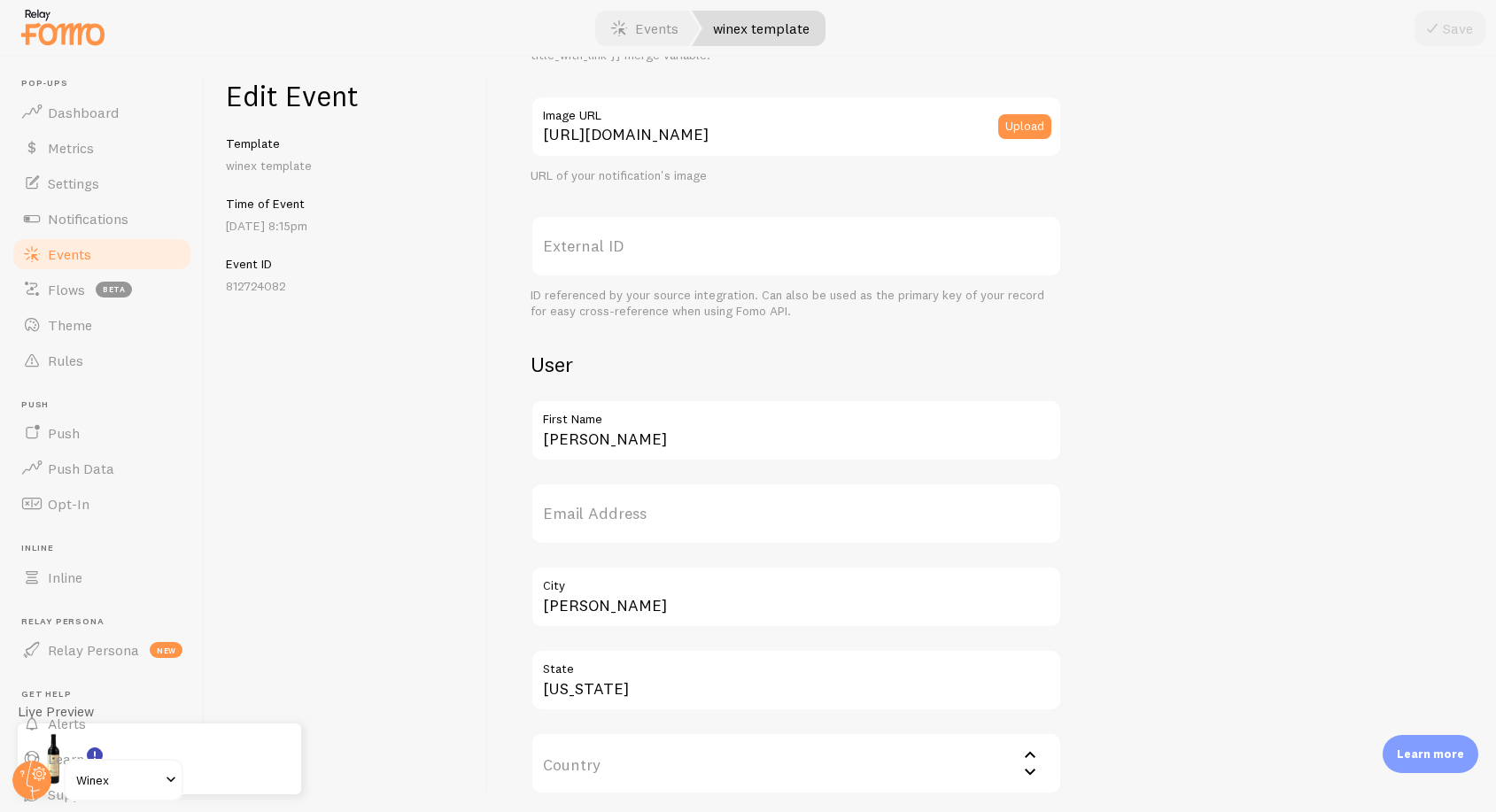
scroll to position [484, 0]
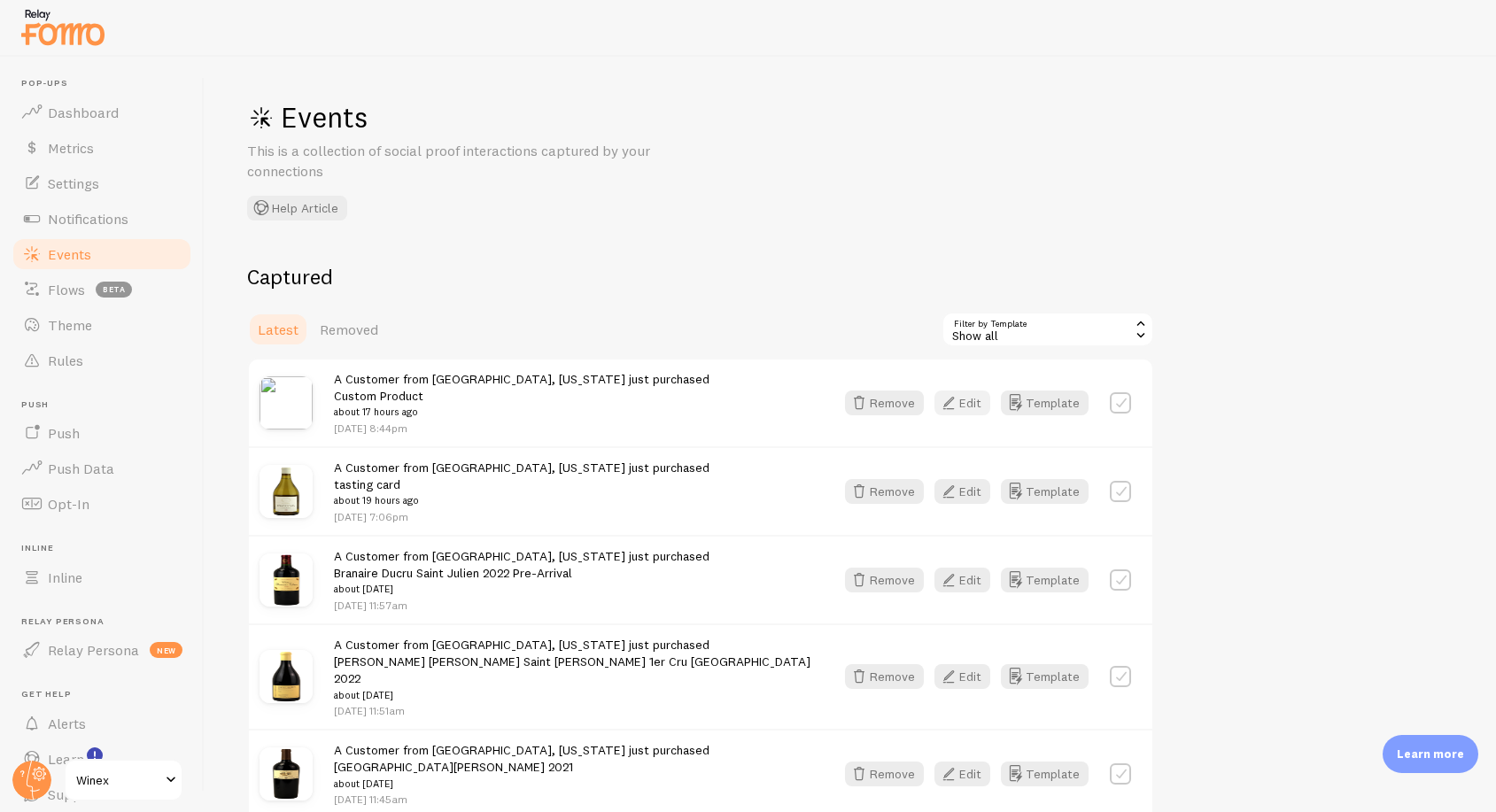
click at [978, 399] on button "Edit" at bounding box center [962, 403] width 56 height 25
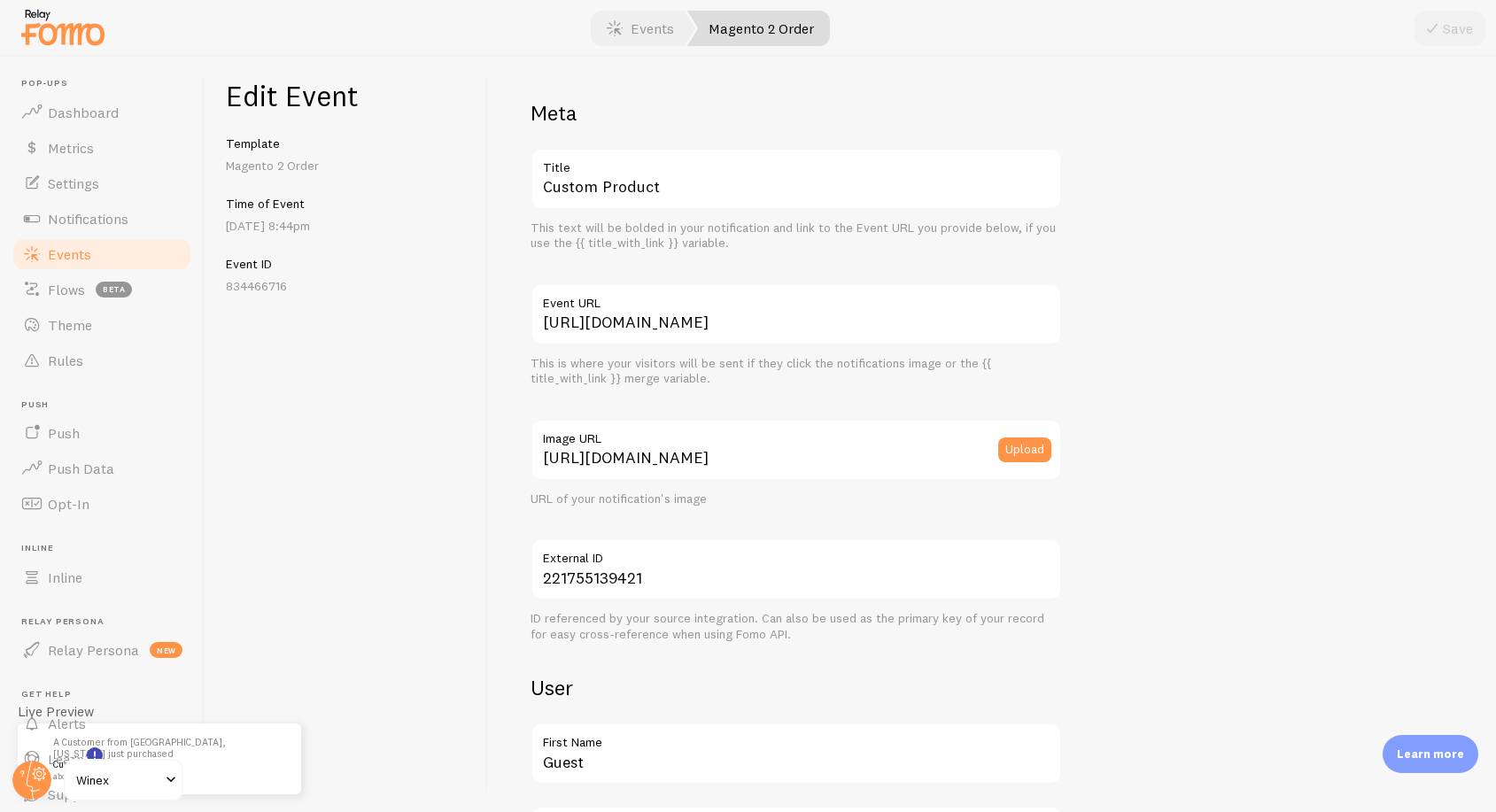
click at [41, 253] on span at bounding box center [32, 254] width 22 height 22
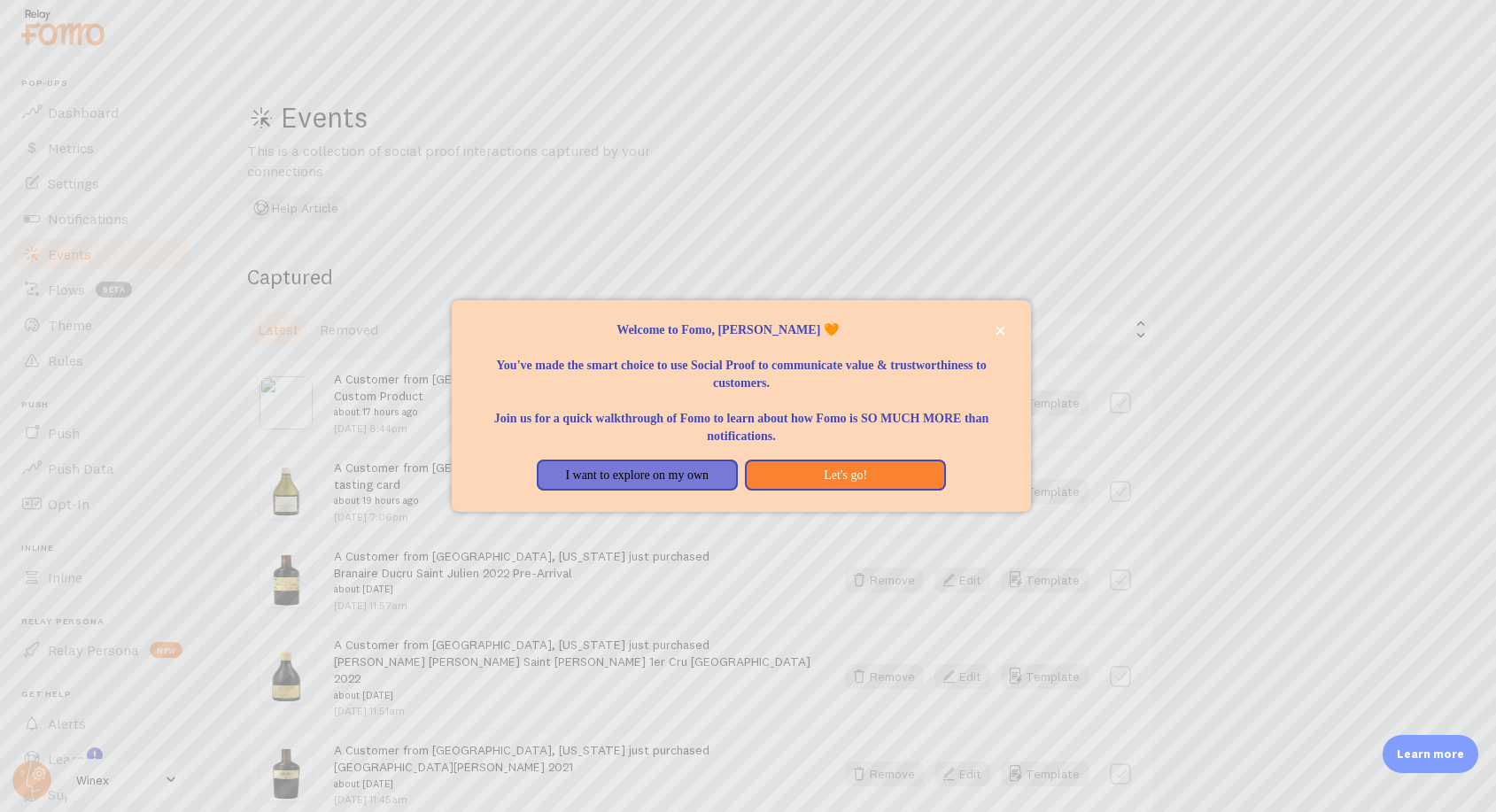
click at [76, 248] on div at bounding box center [748, 406] width 1496 height 812
click at [74, 252] on div at bounding box center [748, 406] width 1496 height 812
click at [1006, 327] on button "close," at bounding box center [1000, 331] width 19 height 19
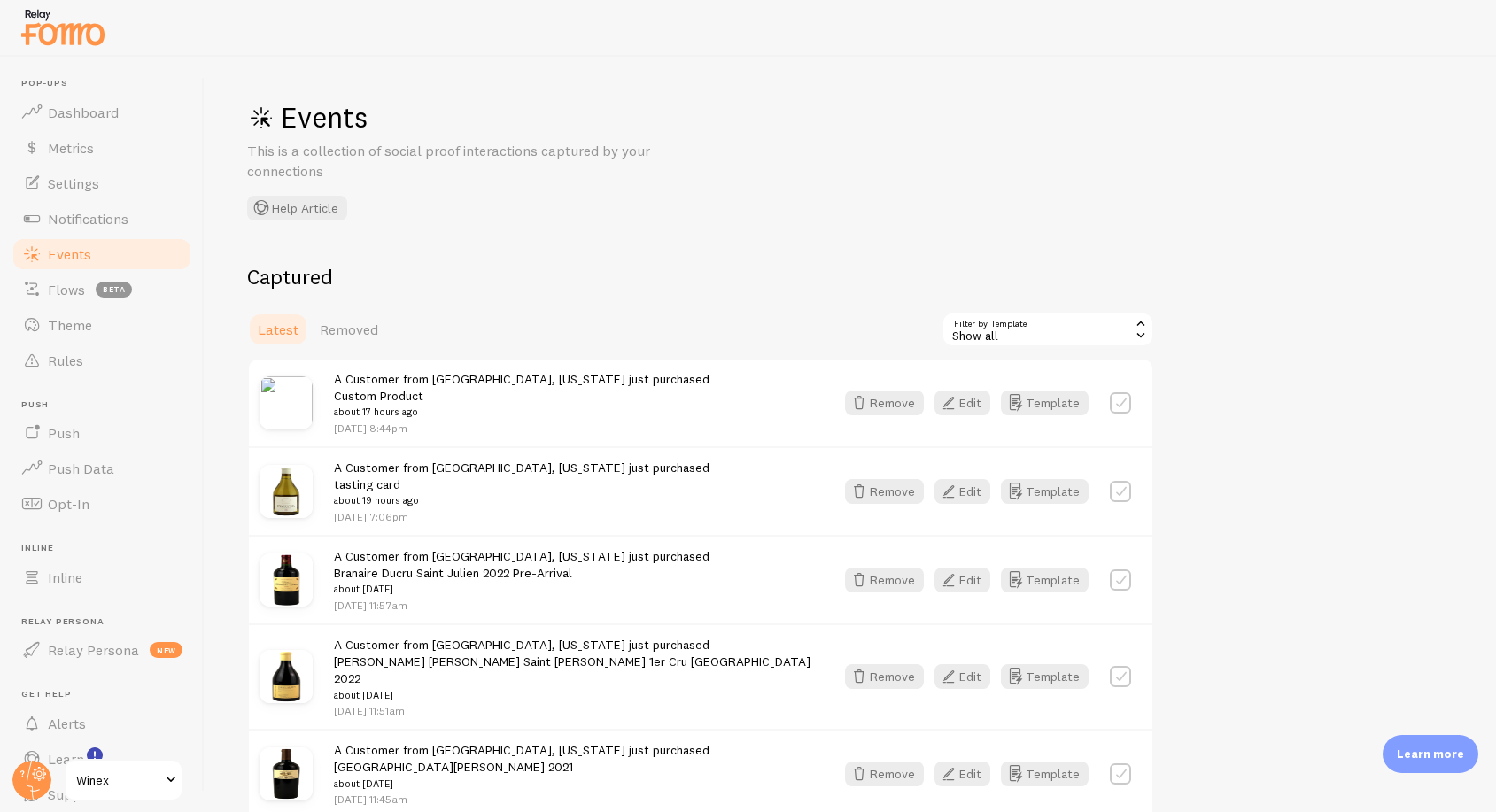
click at [74, 258] on span "Events" at bounding box center [69, 254] width 43 height 18
click at [981, 490] on button "Edit" at bounding box center [962, 491] width 56 height 25
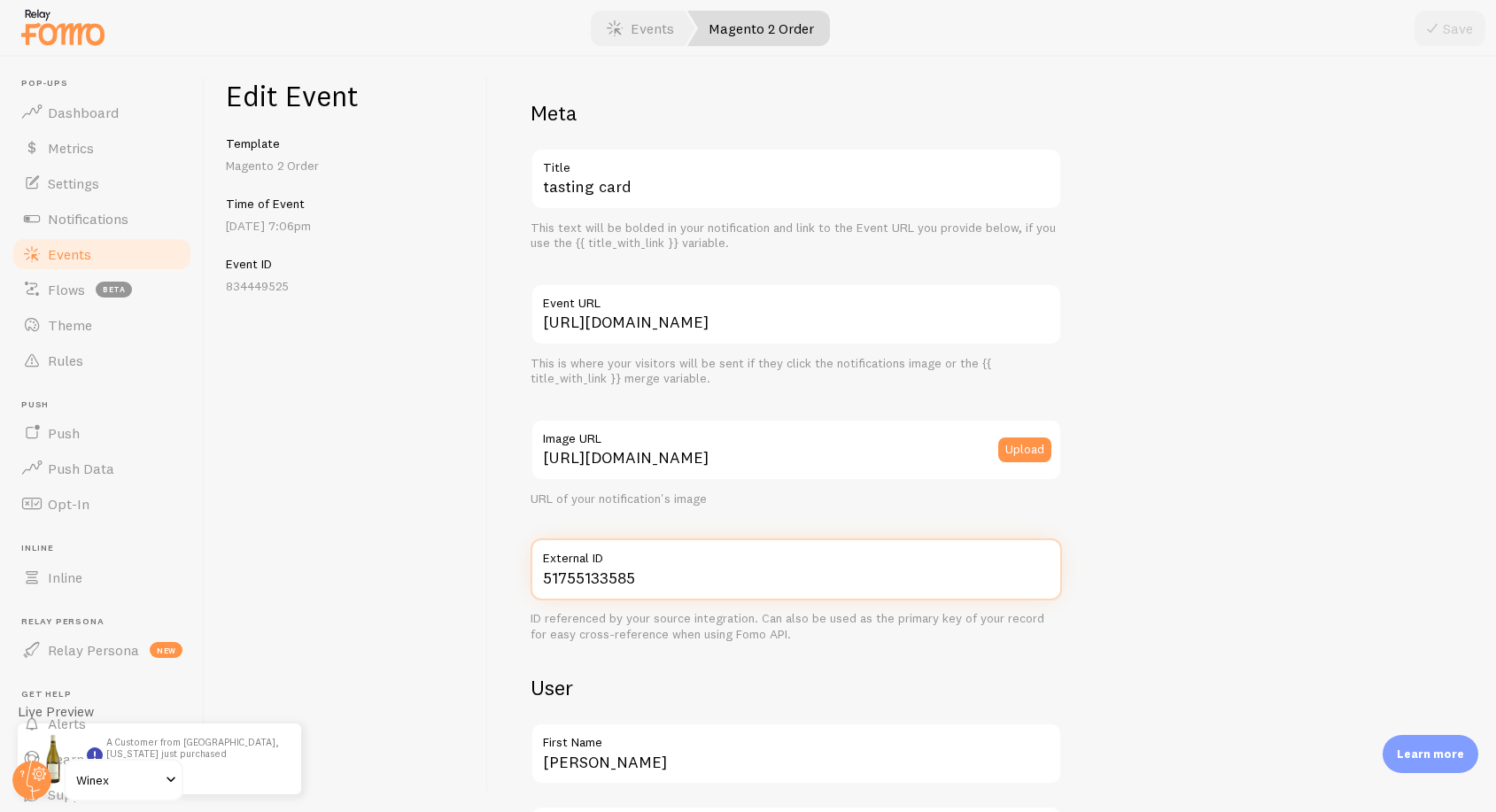
click at [587, 571] on input "51755133585" at bounding box center [797, 569] width 532 height 62
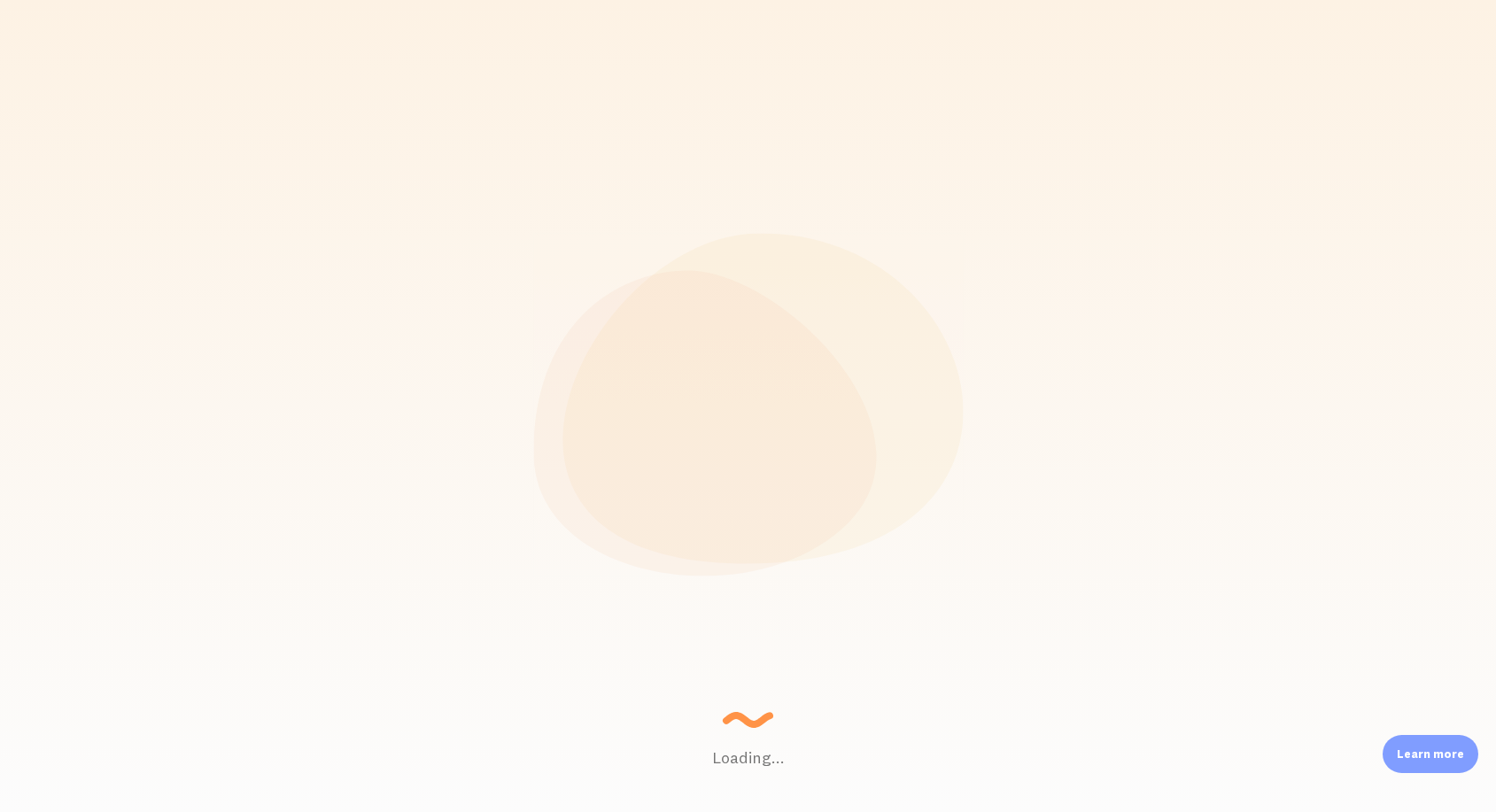
checkbox input "true"
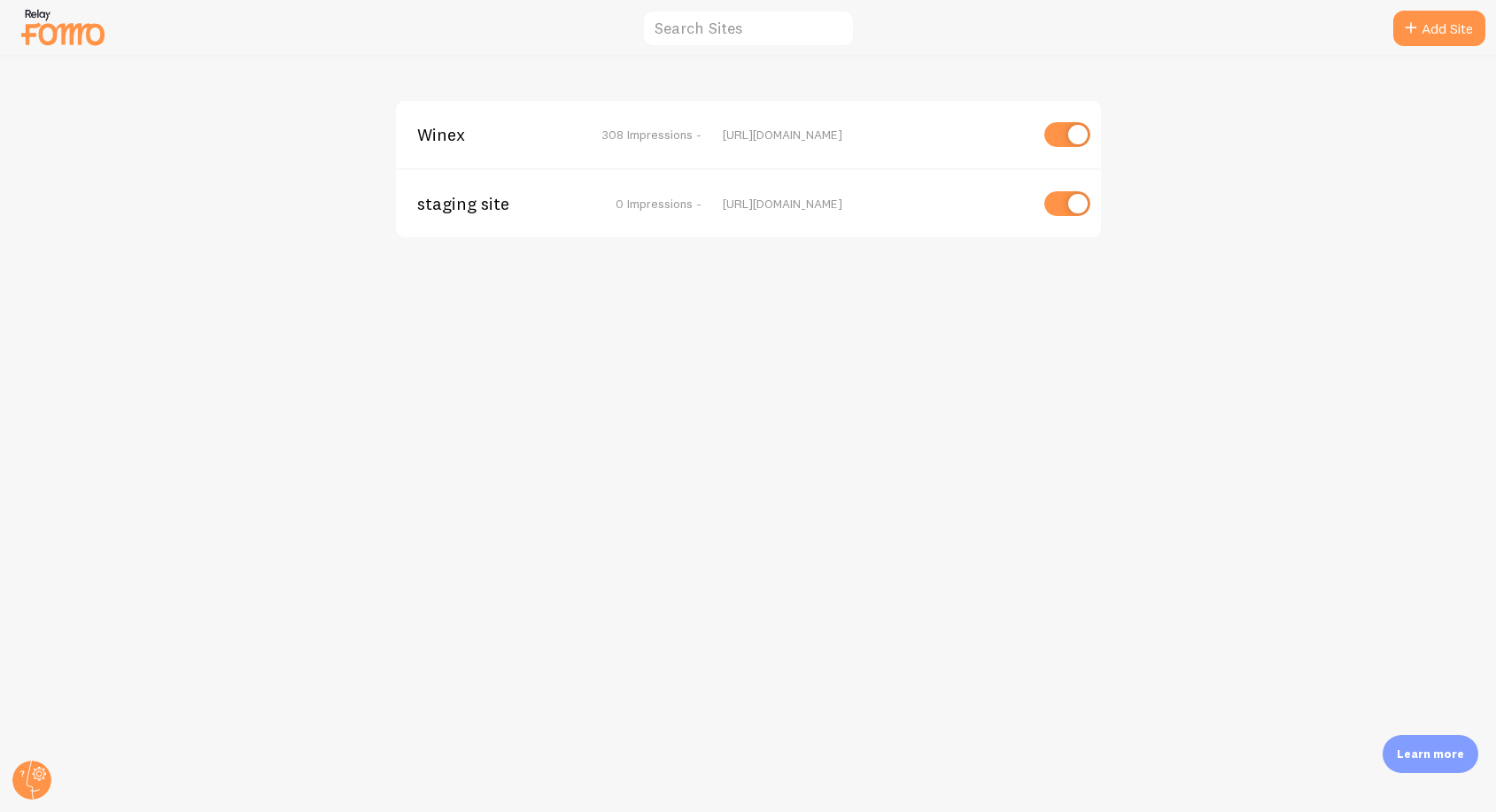
click at [461, 134] on span "Winex" at bounding box center [488, 135] width 143 height 16
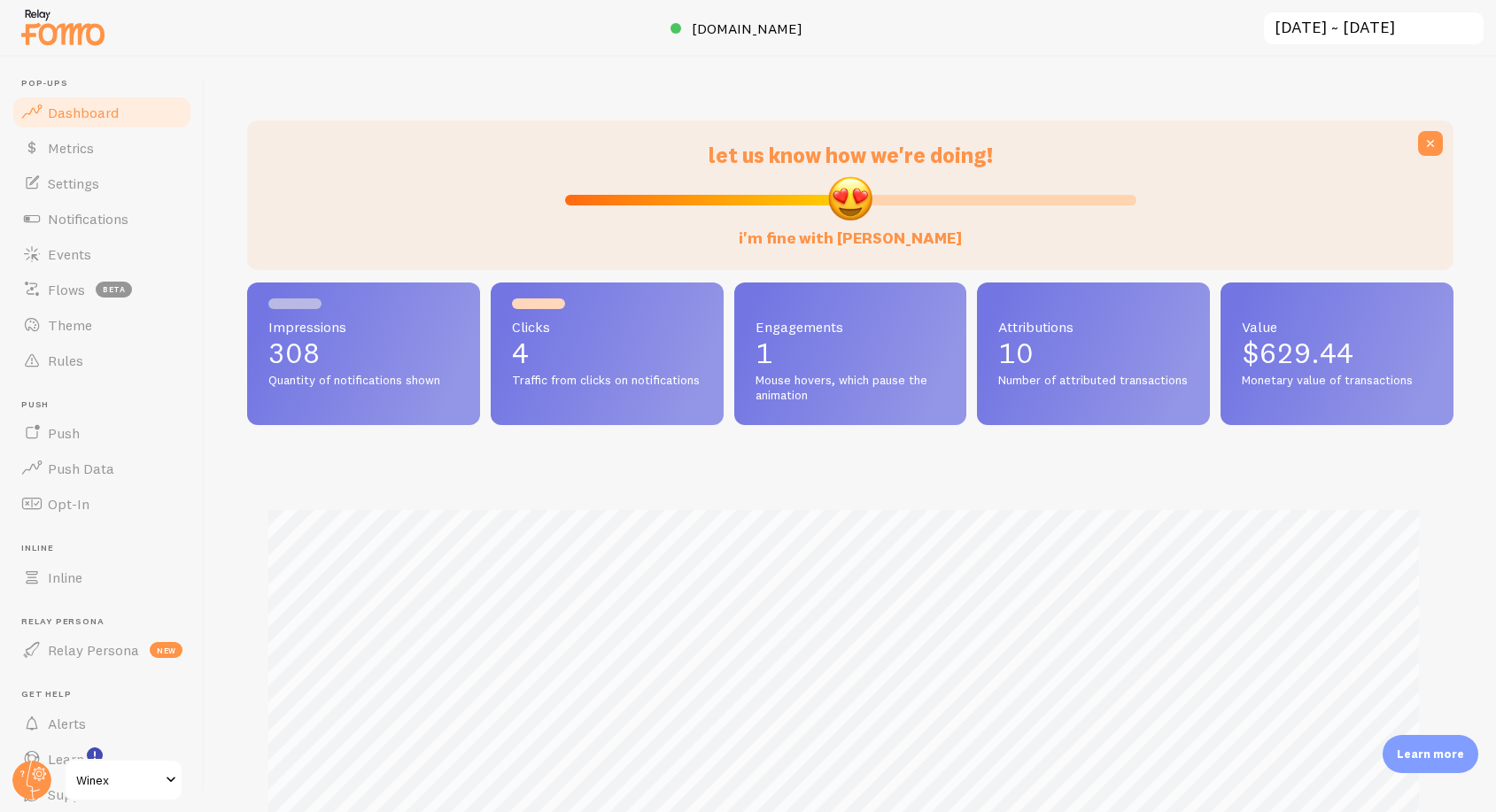
scroll to position [465, 1193]
click at [105, 208] on link "Notifications" at bounding box center [102, 218] width 182 height 35
